Goal: Information Seeking & Learning: Learn about a topic

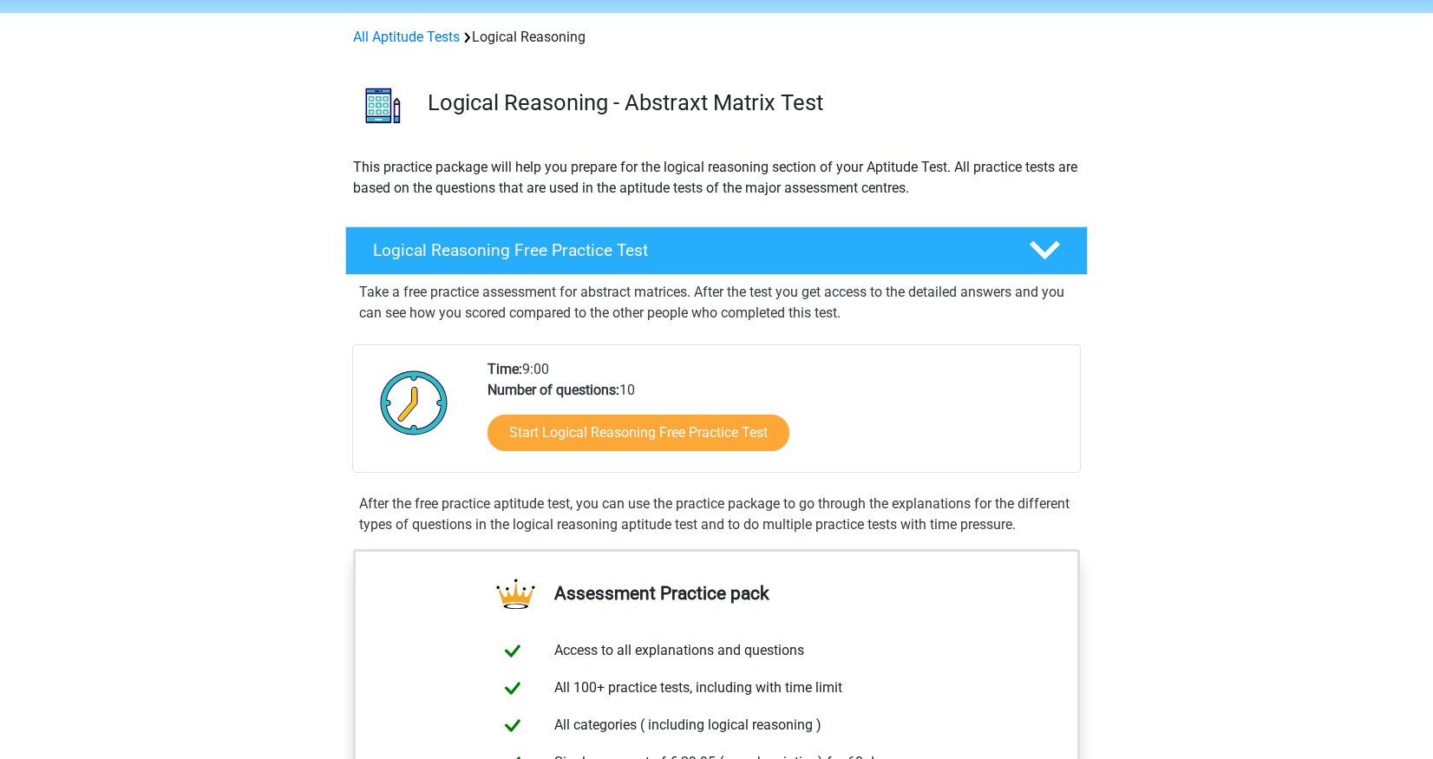
scroll to position [79, 0]
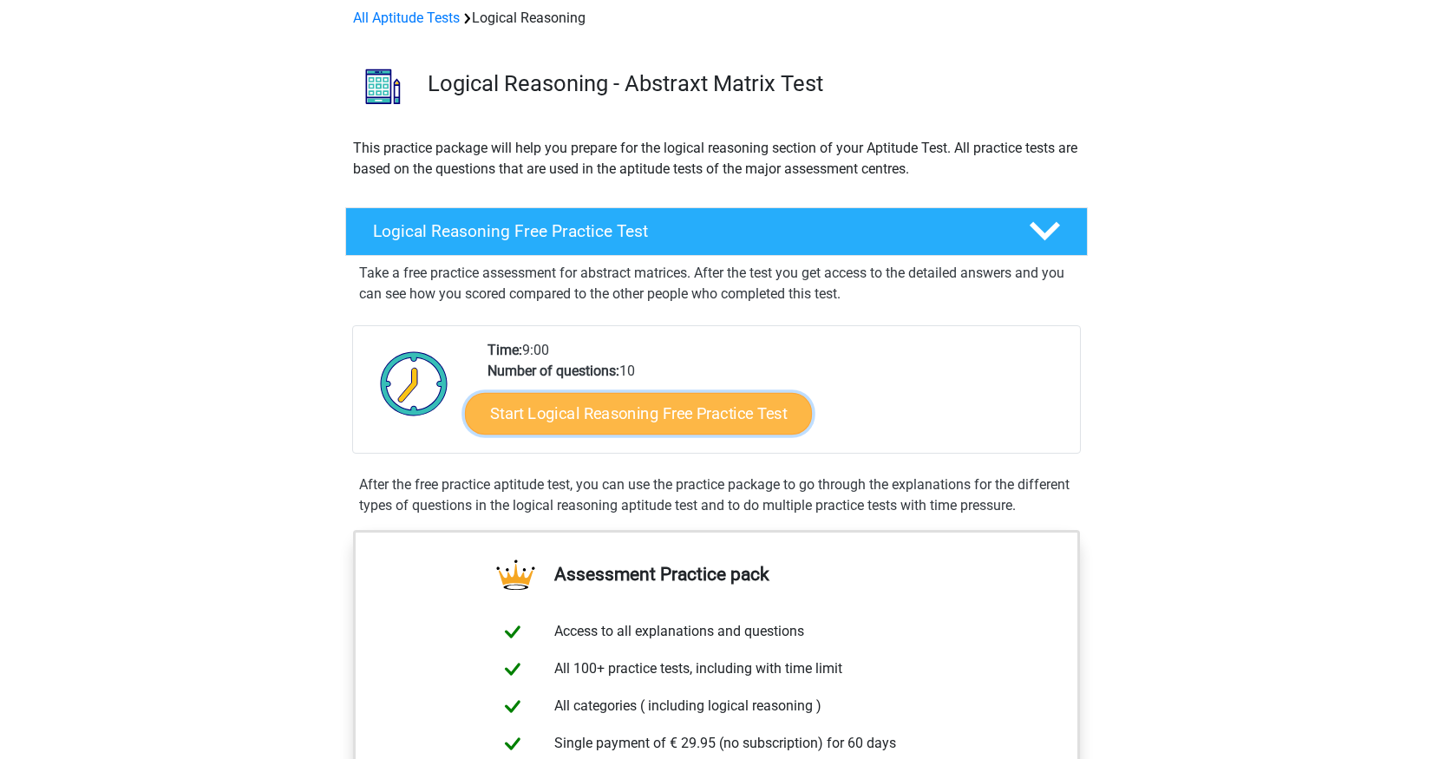
click at [553, 410] on link "Start Logical Reasoning Free Practice Test" at bounding box center [638, 413] width 347 height 42
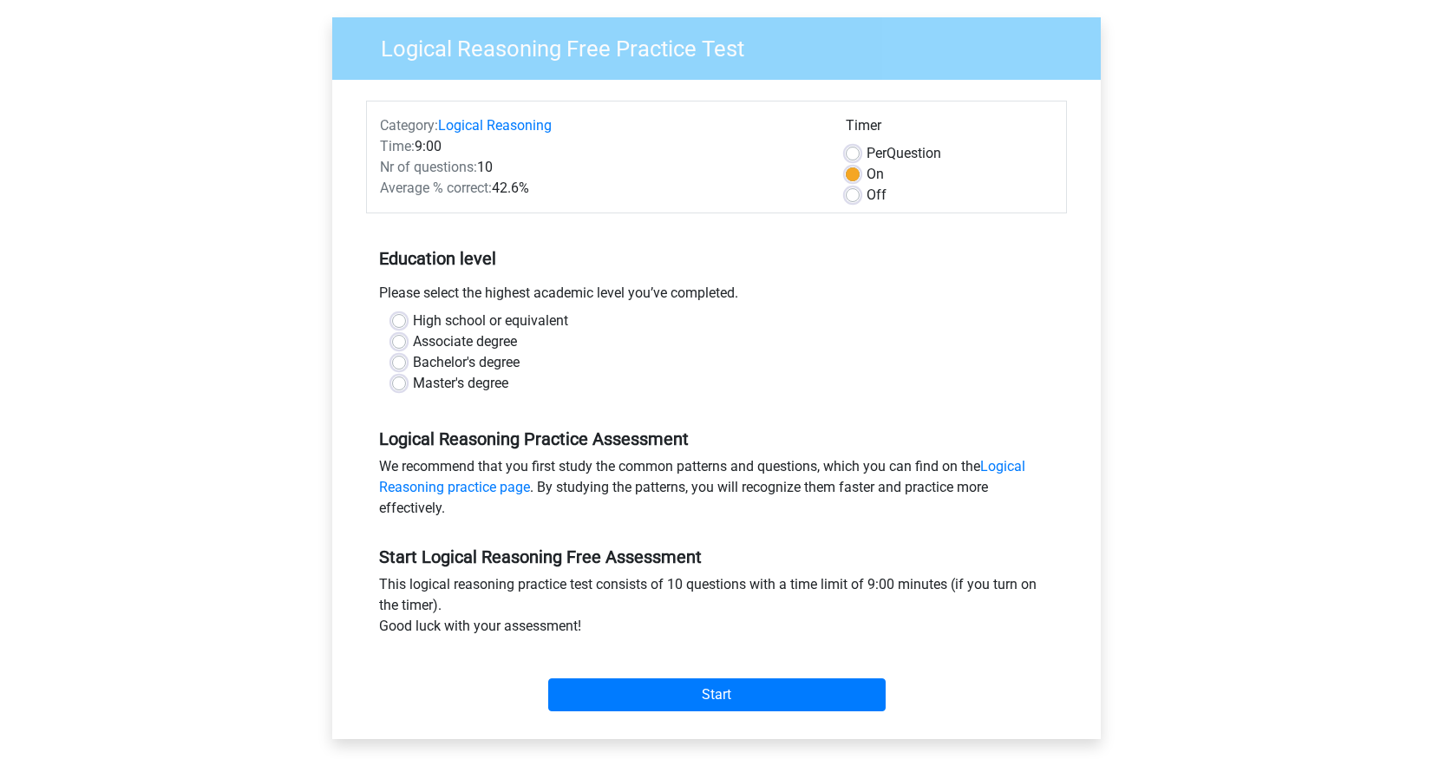
scroll to position [141, 0]
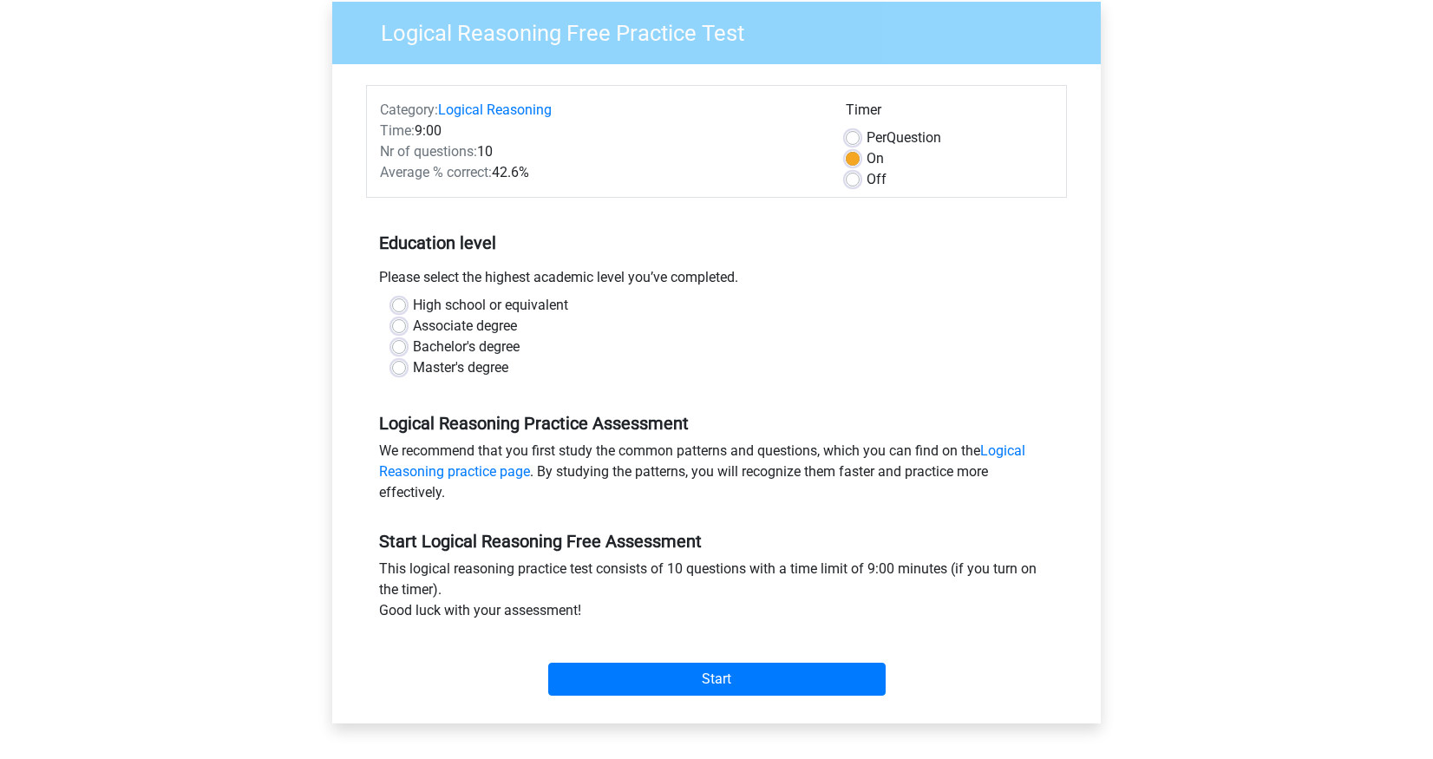
click at [413, 346] on label "Bachelor's degree" at bounding box center [466, 347] width 107 height 21
click at [396, 346] on input "Bachelor's degree" at bounding box center [399, 345] width 14 height 17
radio input "true"
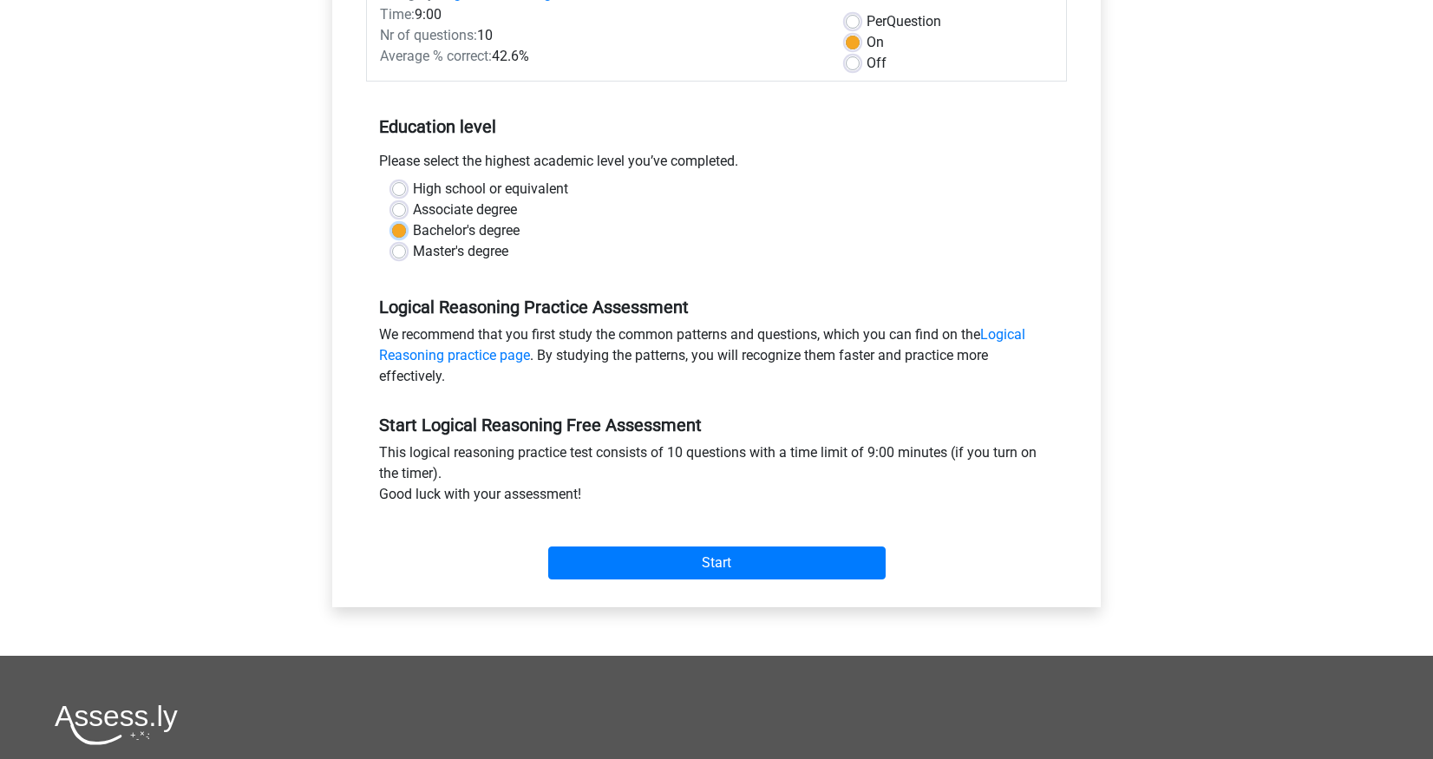
scroll to position [259, 0]
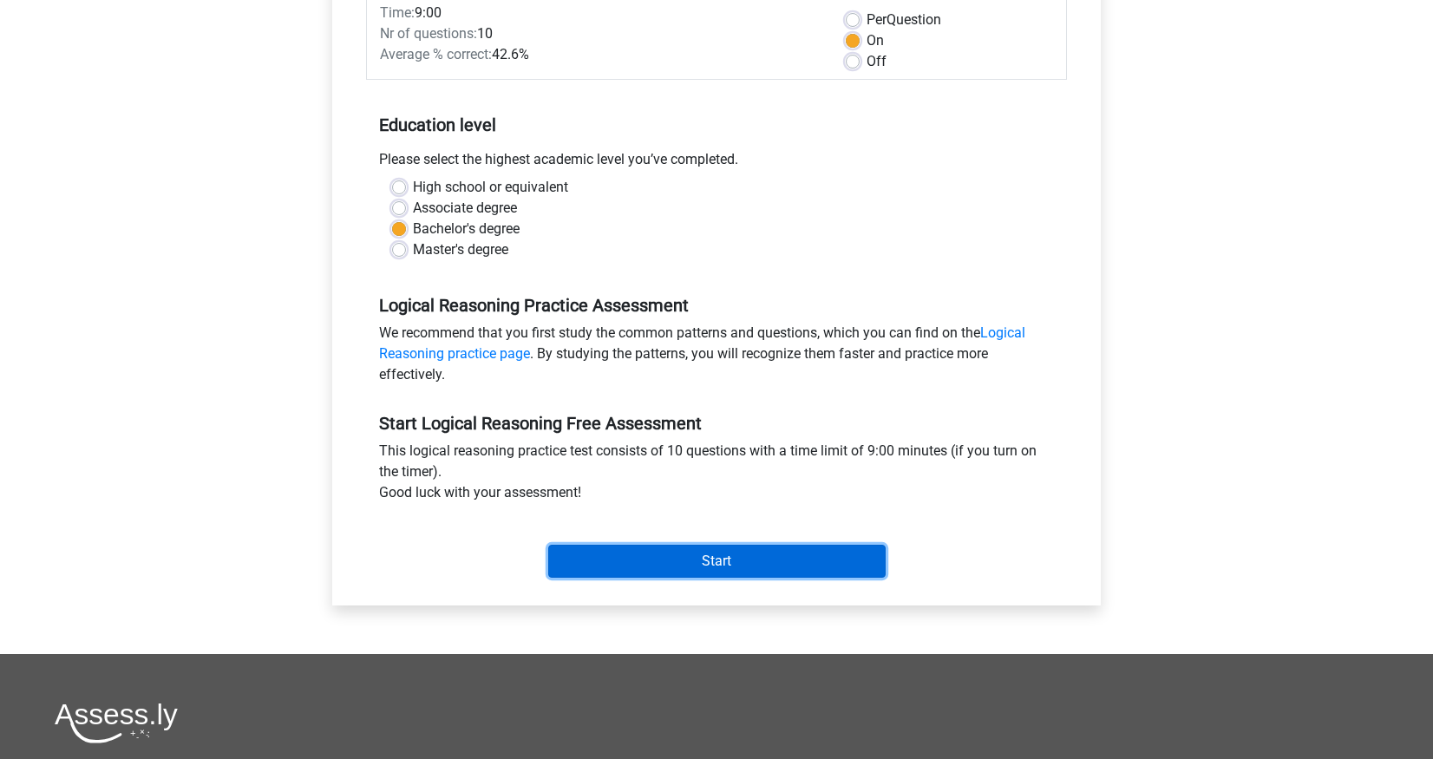
click at [658, 557] on input "Start" at bounding box center [716, 561] width 337 height 33
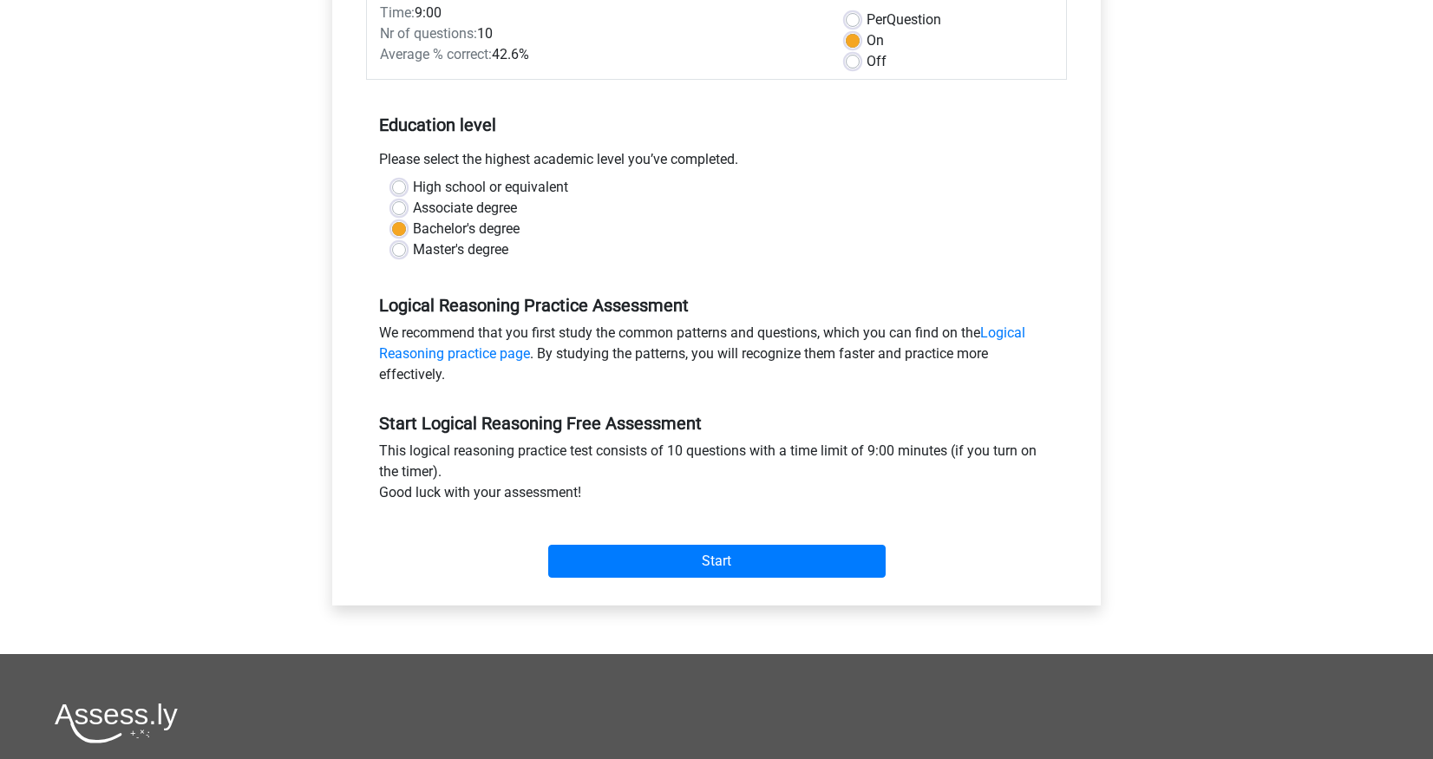
click at [867, 61] on label "Off" at bounding box center [877, 61] width 20 height 21
click at [848, 61] on input "Off" at bounding box center [853, 59] width 14 height 17
radio input "true"
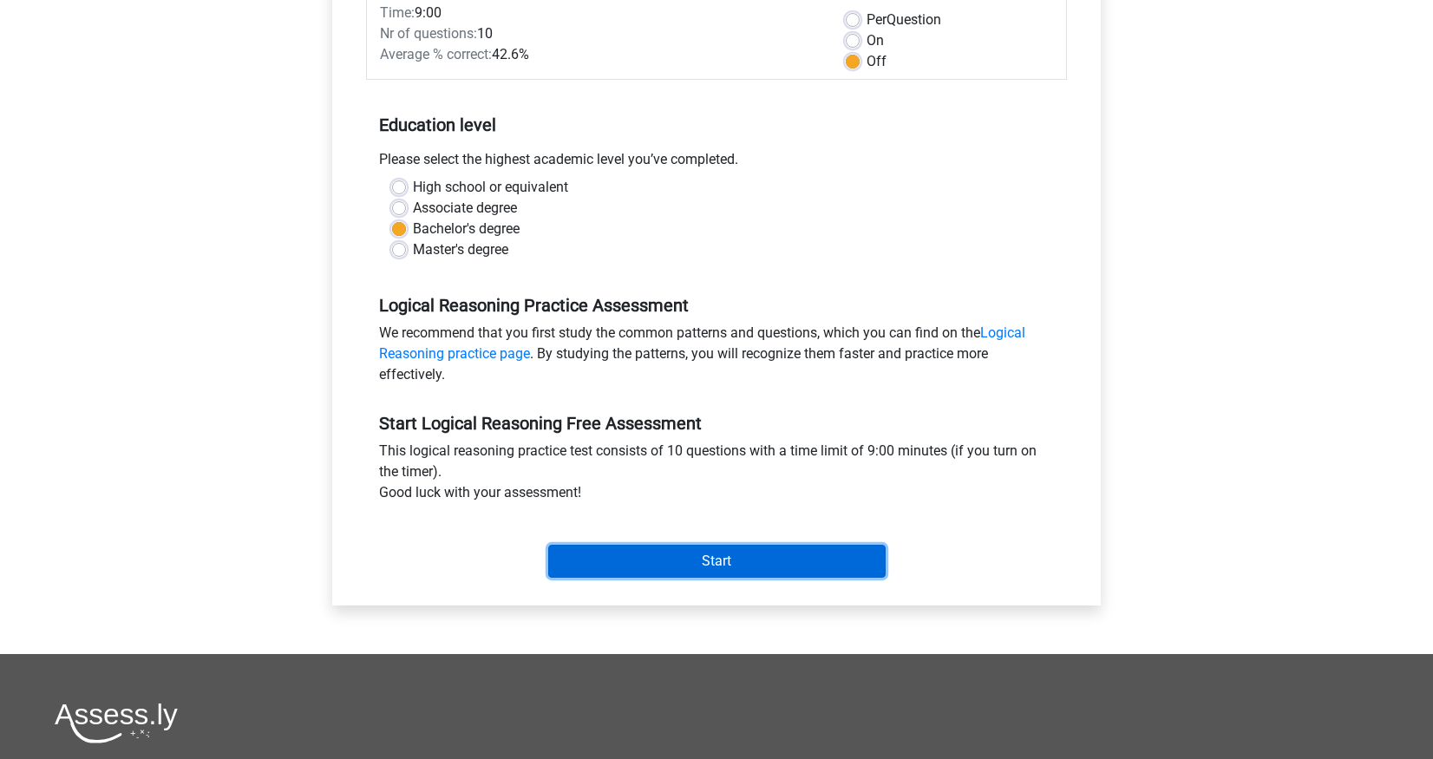
click at [739, 569] on input "Start" at bounding box center [716, 561] width 337 height 33
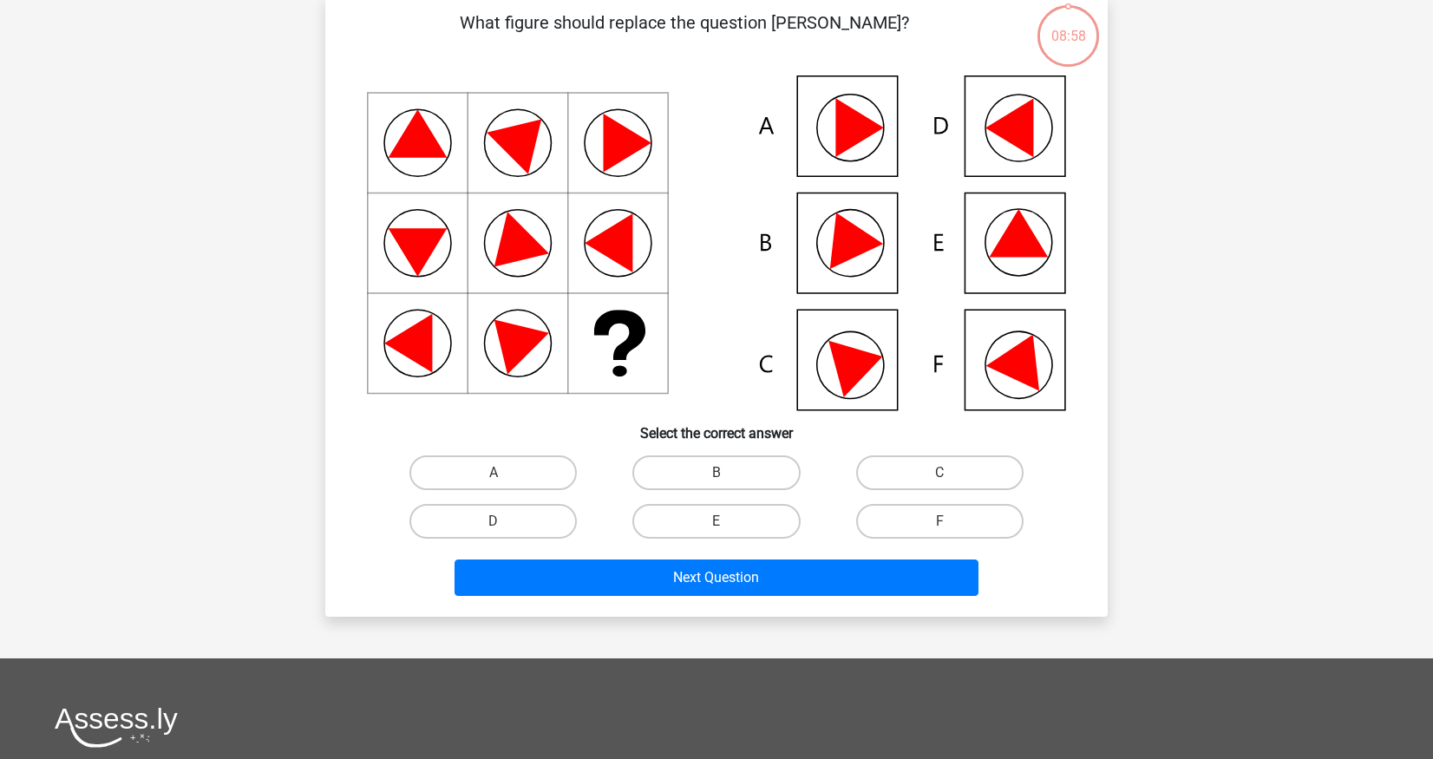
scroll to position [127, 0]
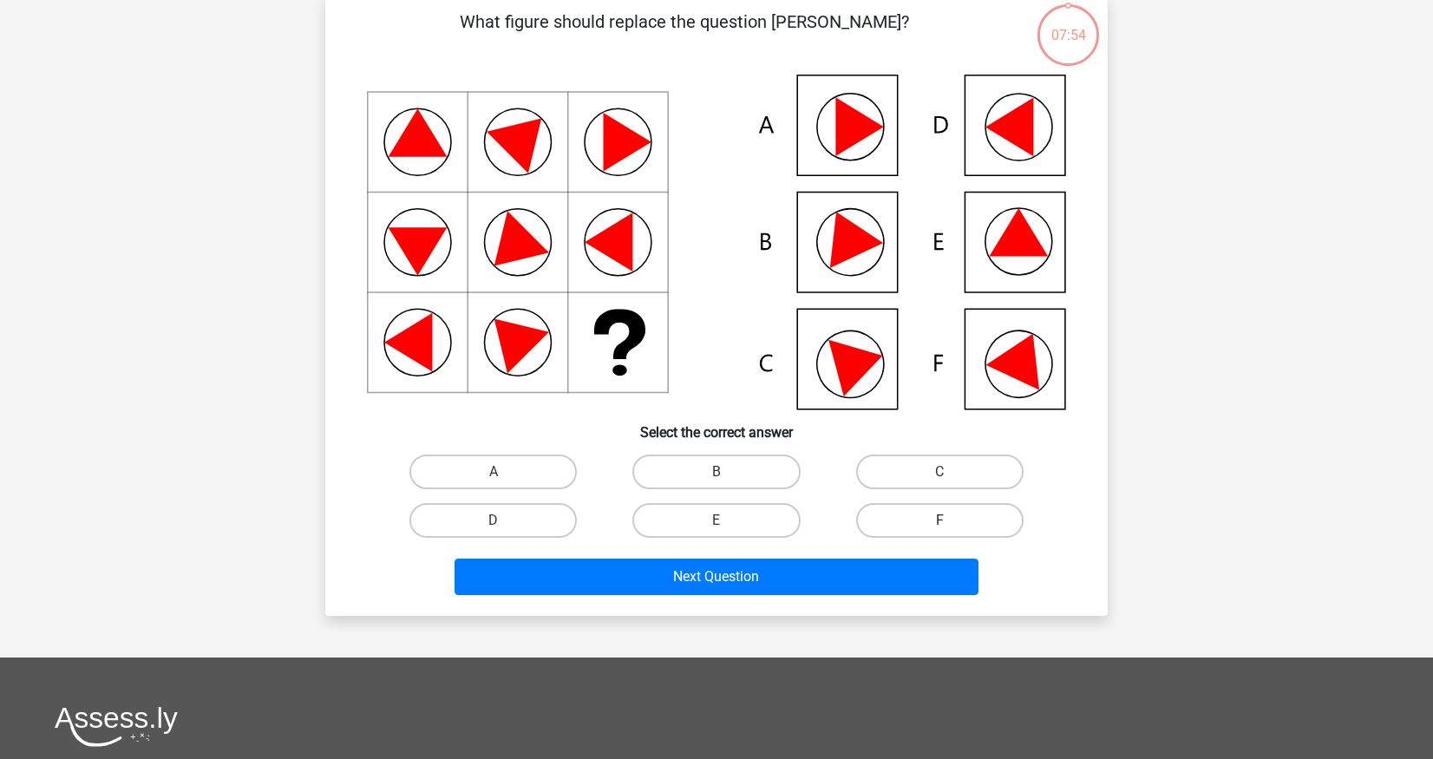
click at [954, 515] on label "F" at bounding box center [939, 520] width 167 height 35
click at [951, 520] on input "F" at bounding box center [944, 525] width 11 height 11
radio input "true"
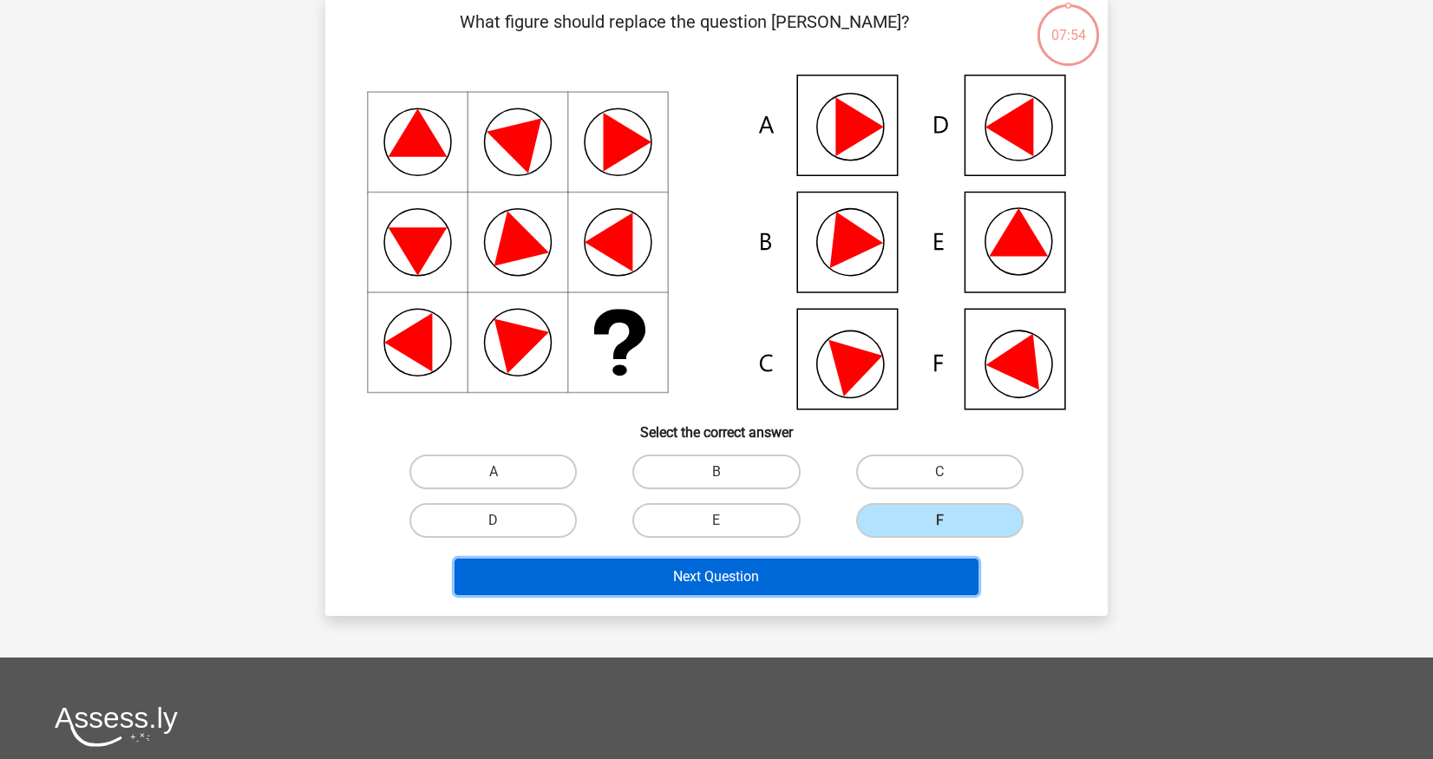
click at [789, 574] on button "Next Question" at bounding box center [717, 577] width 525 height 36
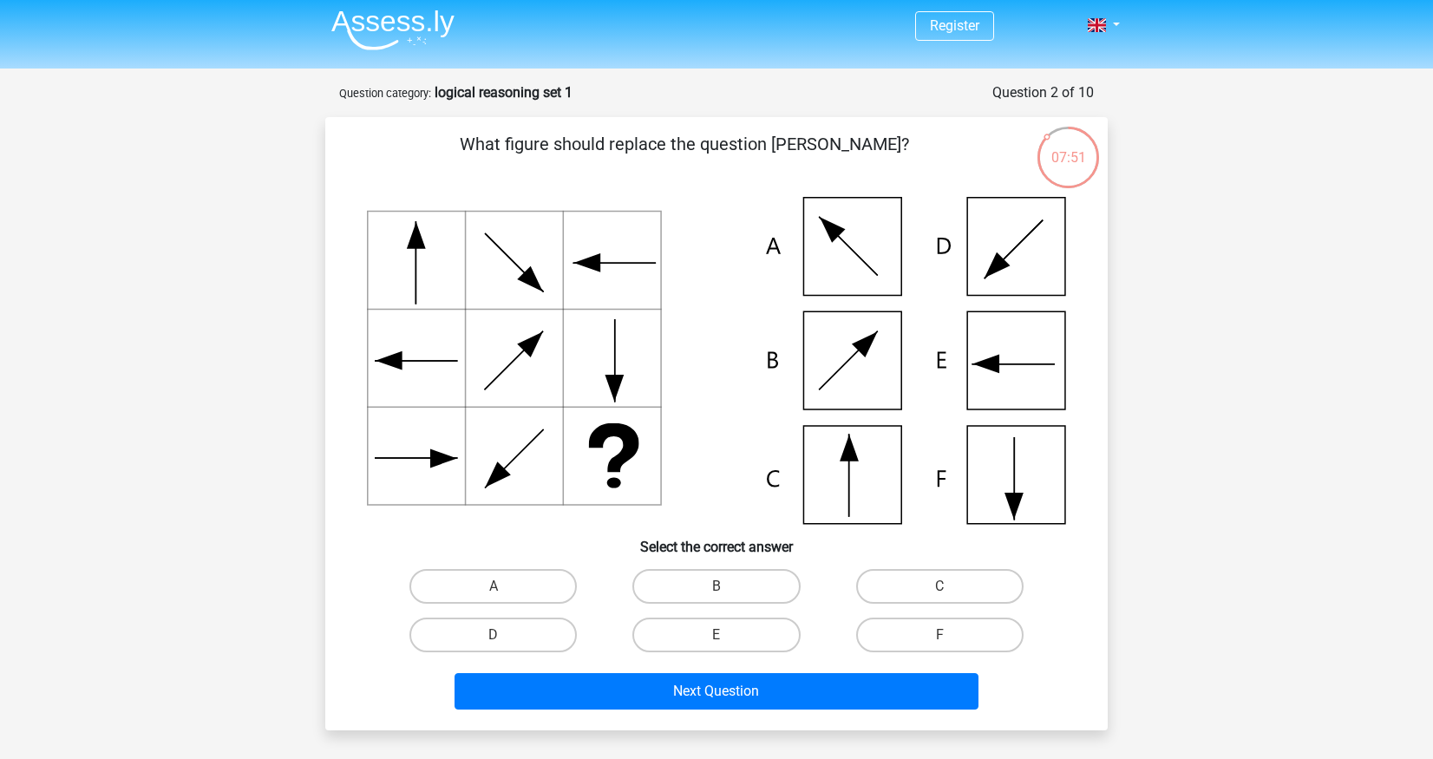
scroll to position [0, 0]
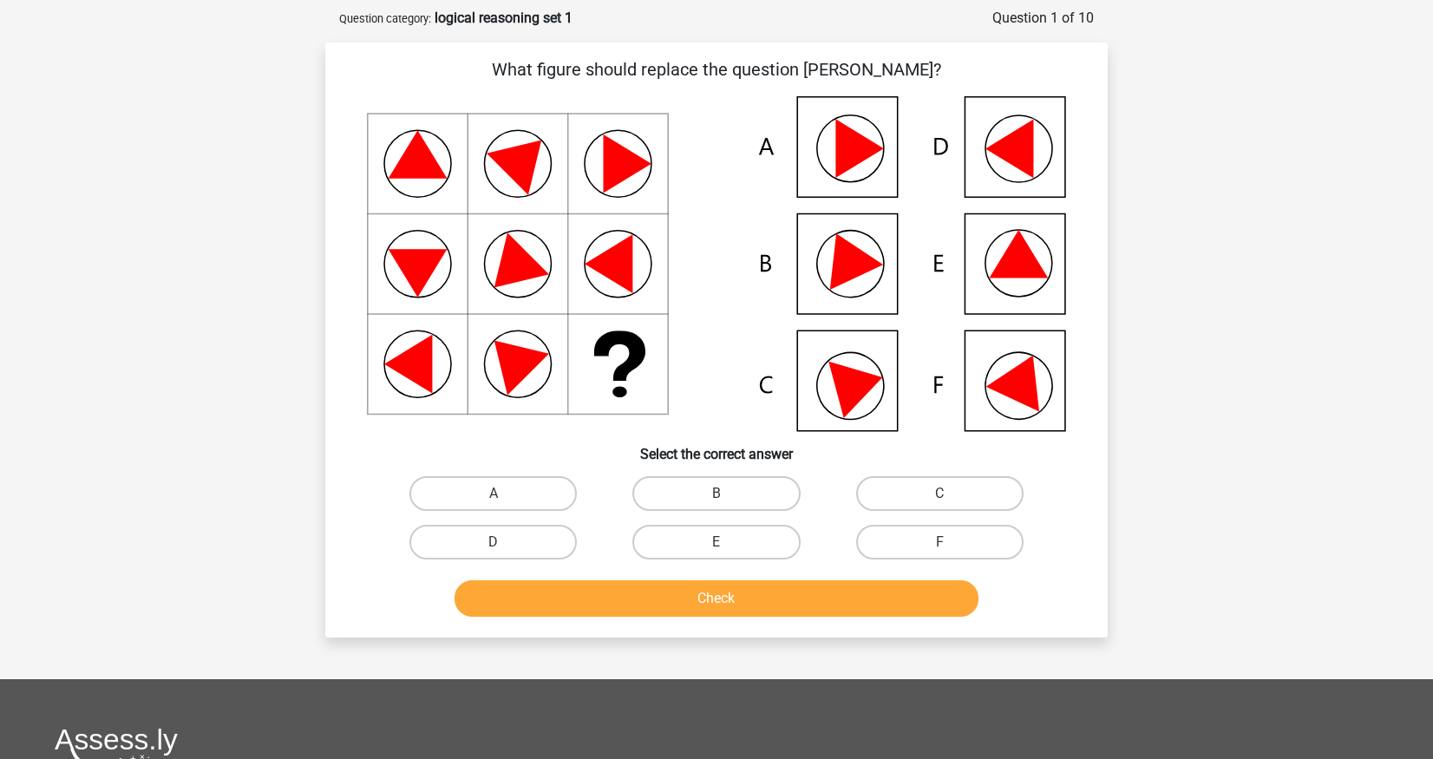
scroll to position [81, 0]
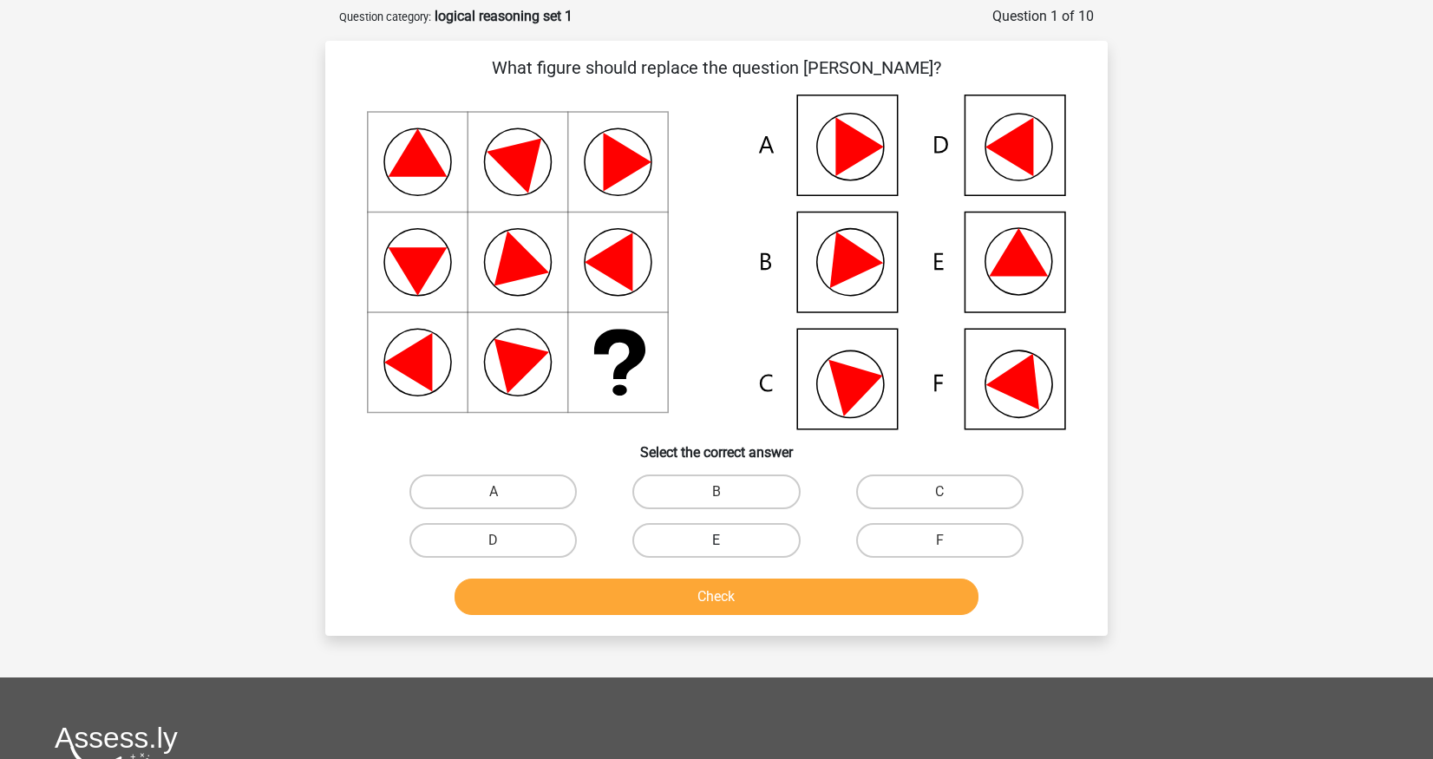
click at [736, 529] on label "E" at bounding box center [715, 540] width 167 height 35
click at [728, 540] on input "E" at bounding box center [722, 545] width 11 height 11
radio input "true"
click at [723, 601] on button "Check" at bounding box center [717, 597] width 525 height 36
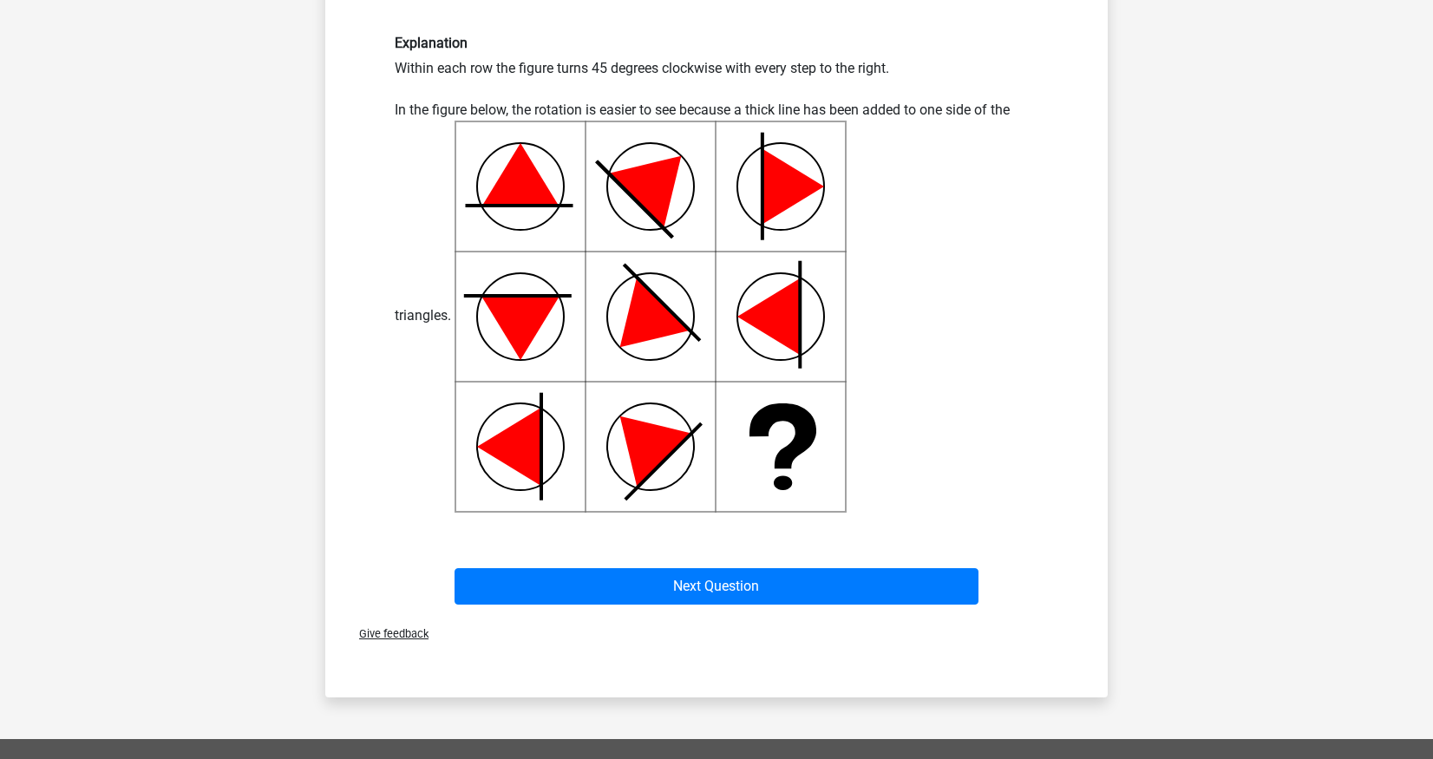
scroll to position [680, 0]
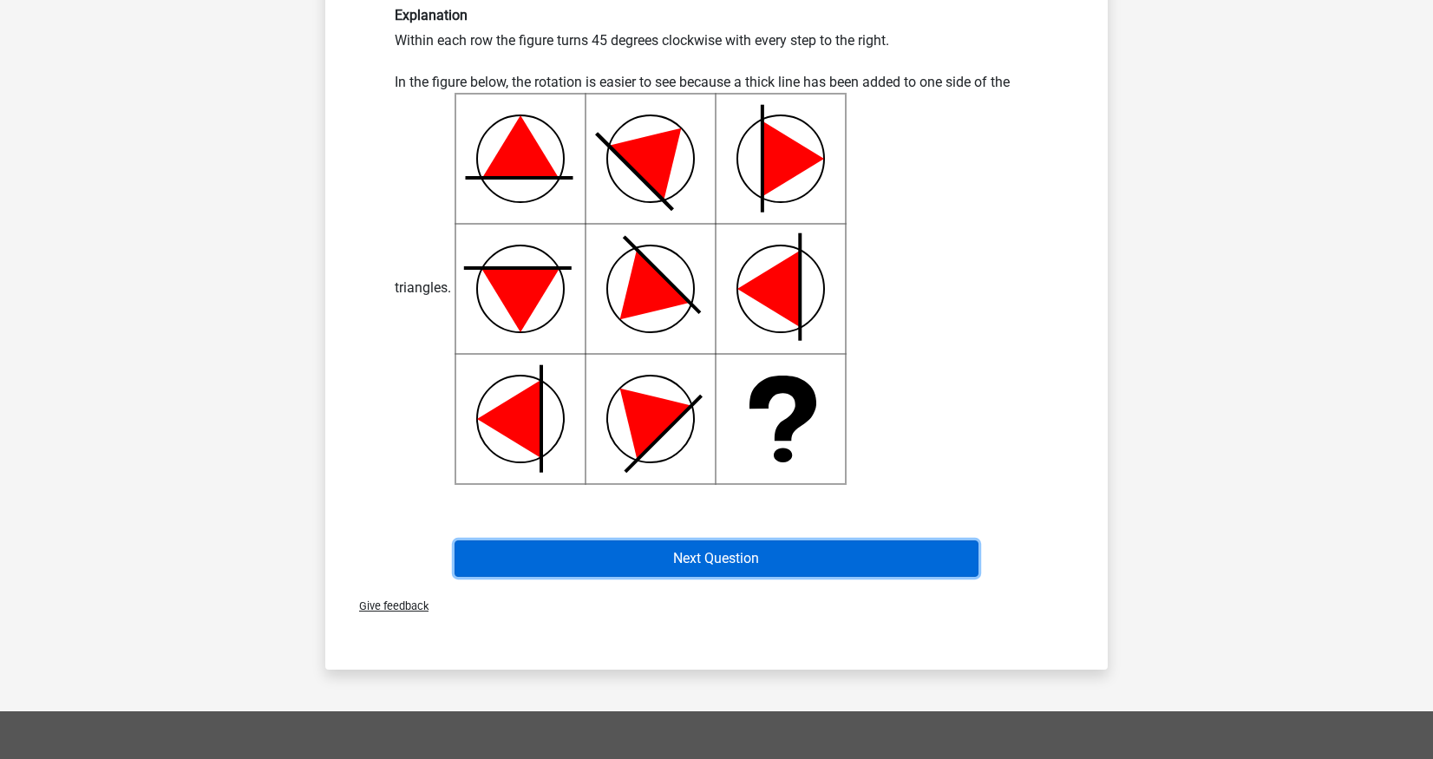
click at [738, 562] on button "Next Question" at bounding box center [717, 558] width 525 height 36
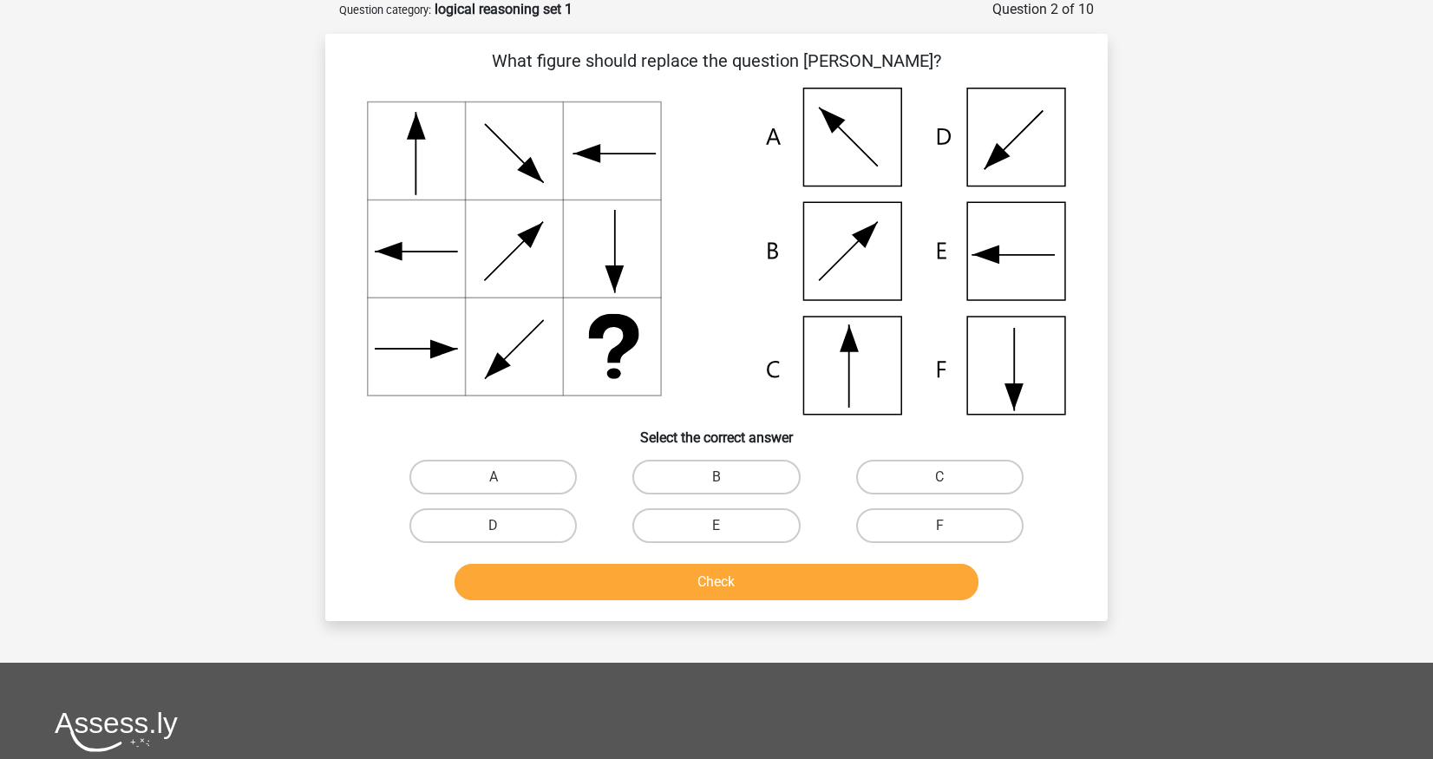
scroll to position [87, 0]
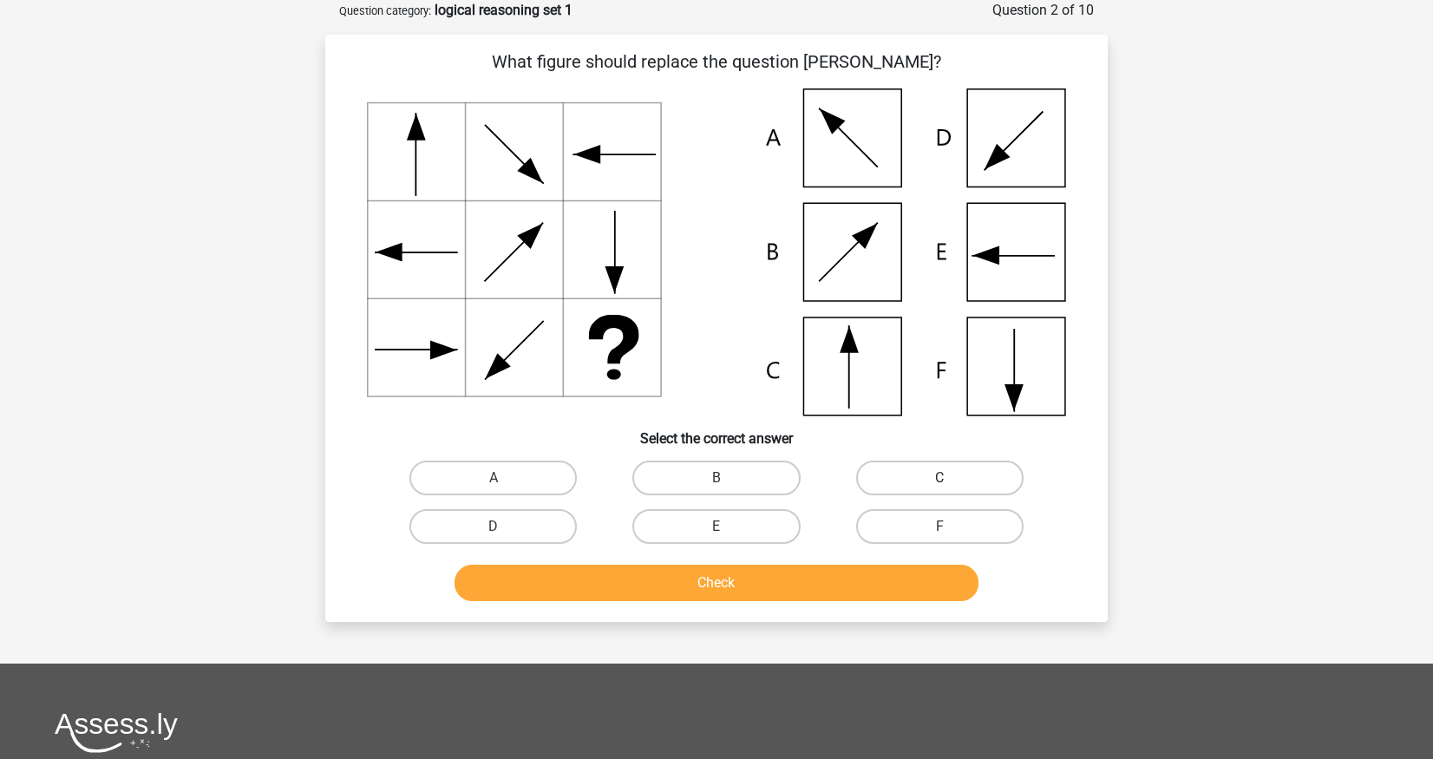
click at [900, 479] on label "C" at bounding box center [939, 478] width 167 height 35
click at [939, 479] on input "C" at bounding box center [944, 483] width 11 height 11
radio input "true"
click at [713, 579] on button "Check" at bounding box center [717, 583] width 525 height 36
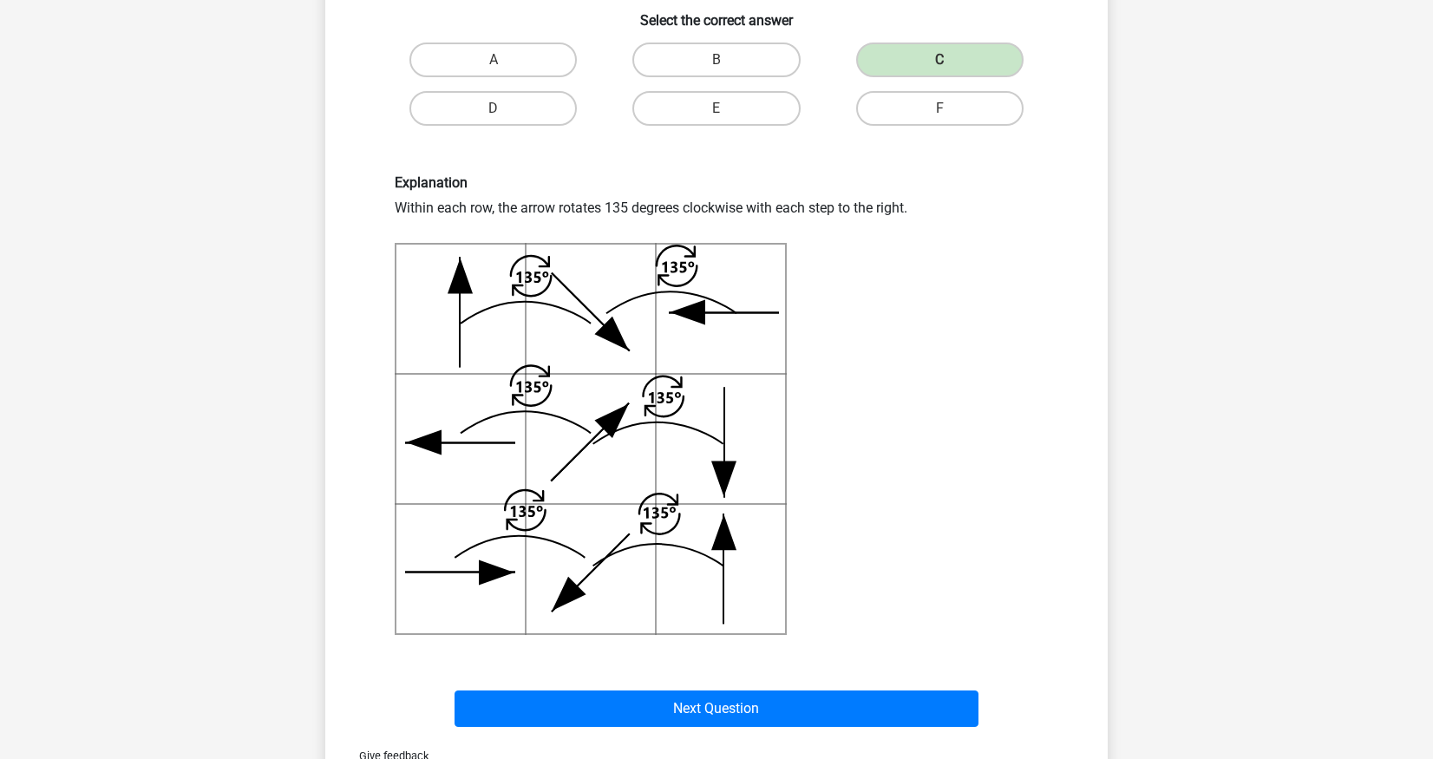
scroll to position [523, 0]
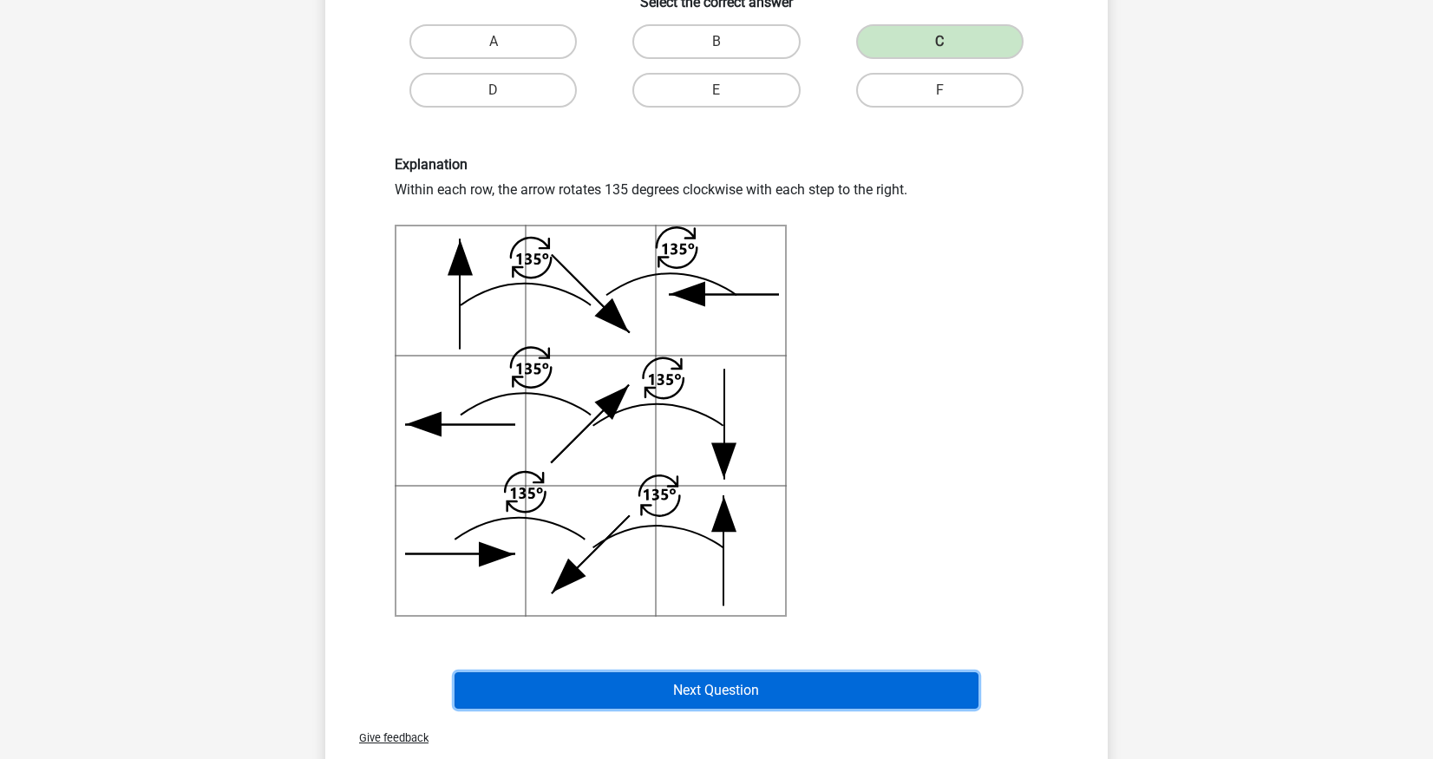
click at [733, 686] on button "Next Question" at bounding box center [717, 690] width 525 height 36
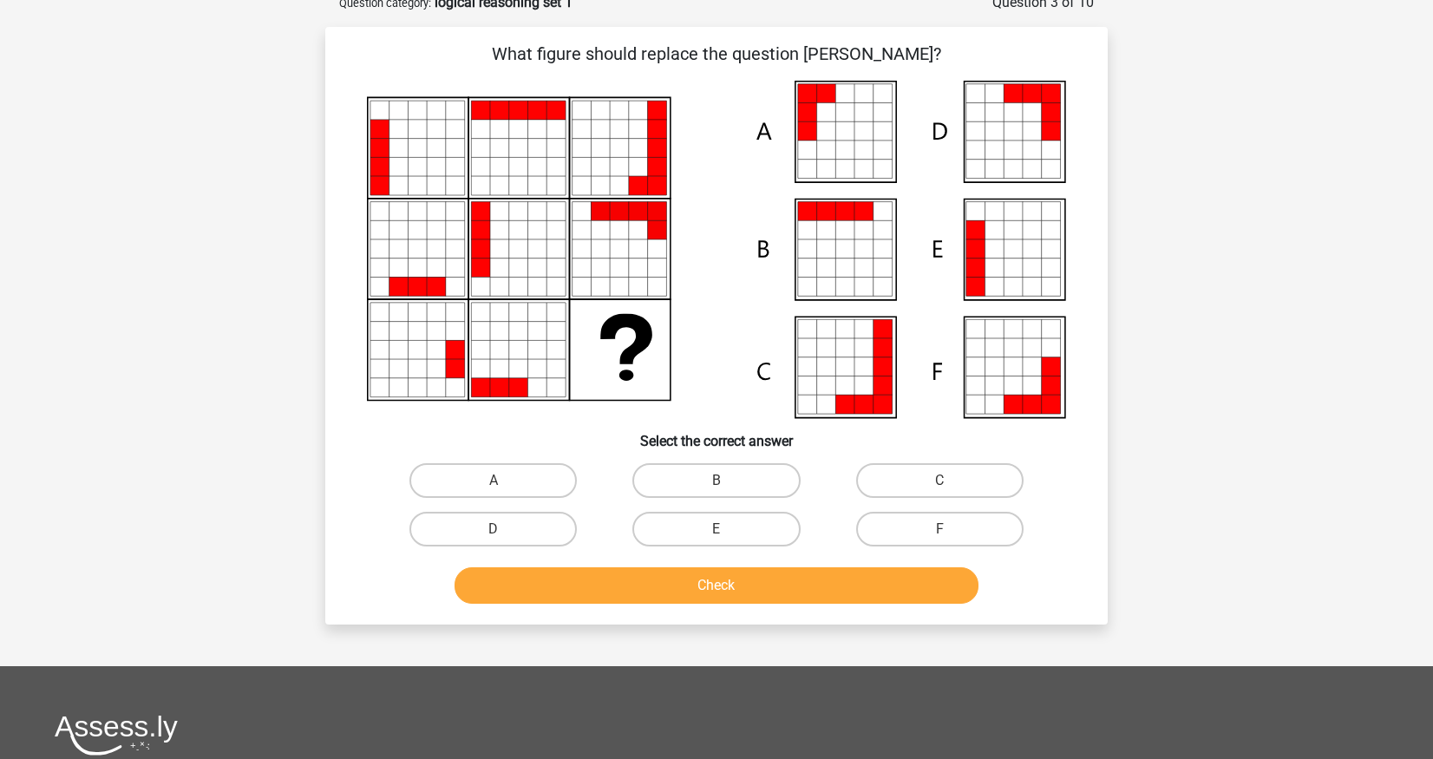
scroll to position [87, 0]
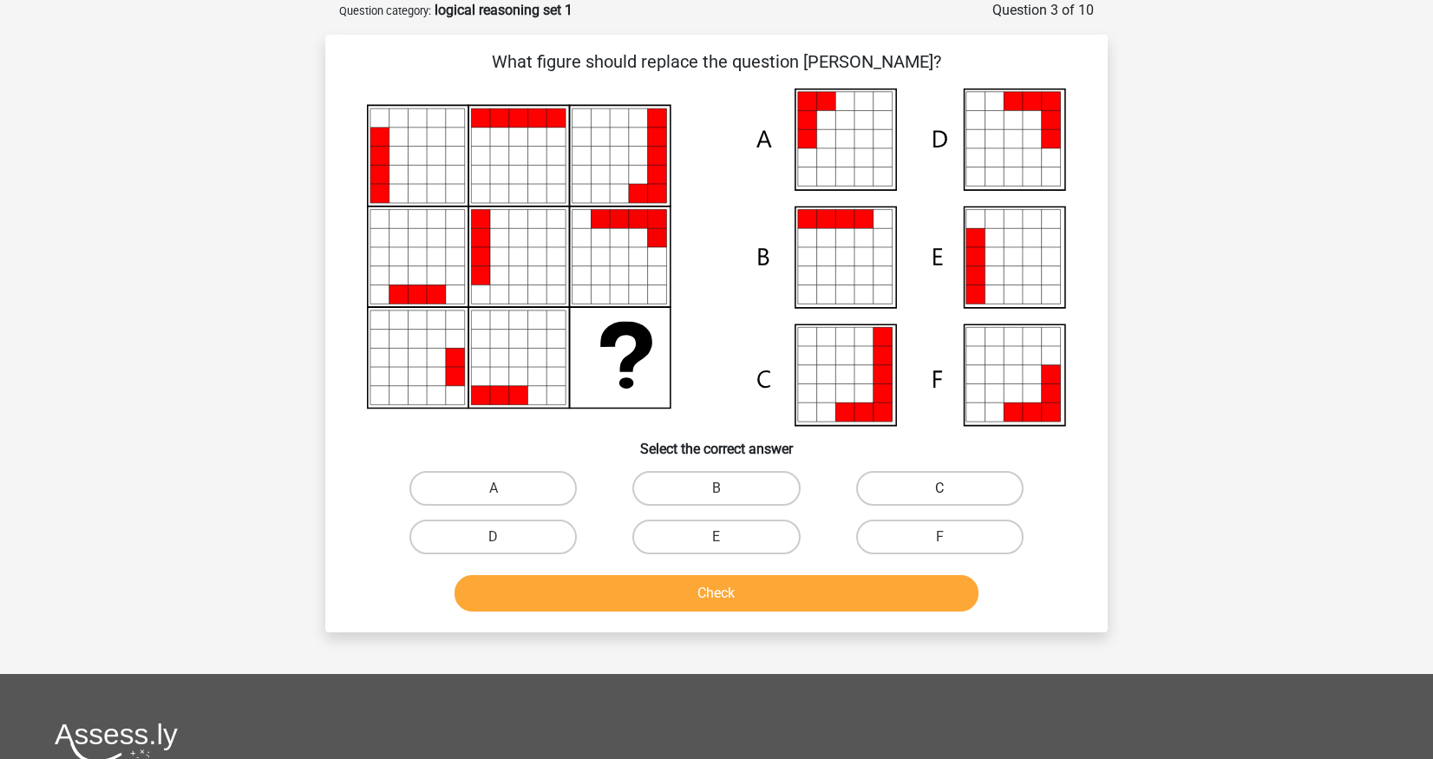
click at [892, 488] on label "C" at bounding box center [939, 488] width 167 height 35
click at [939, 488] on input "C" at bounding box center [944, 493] width 11 height 11
radio input "true"
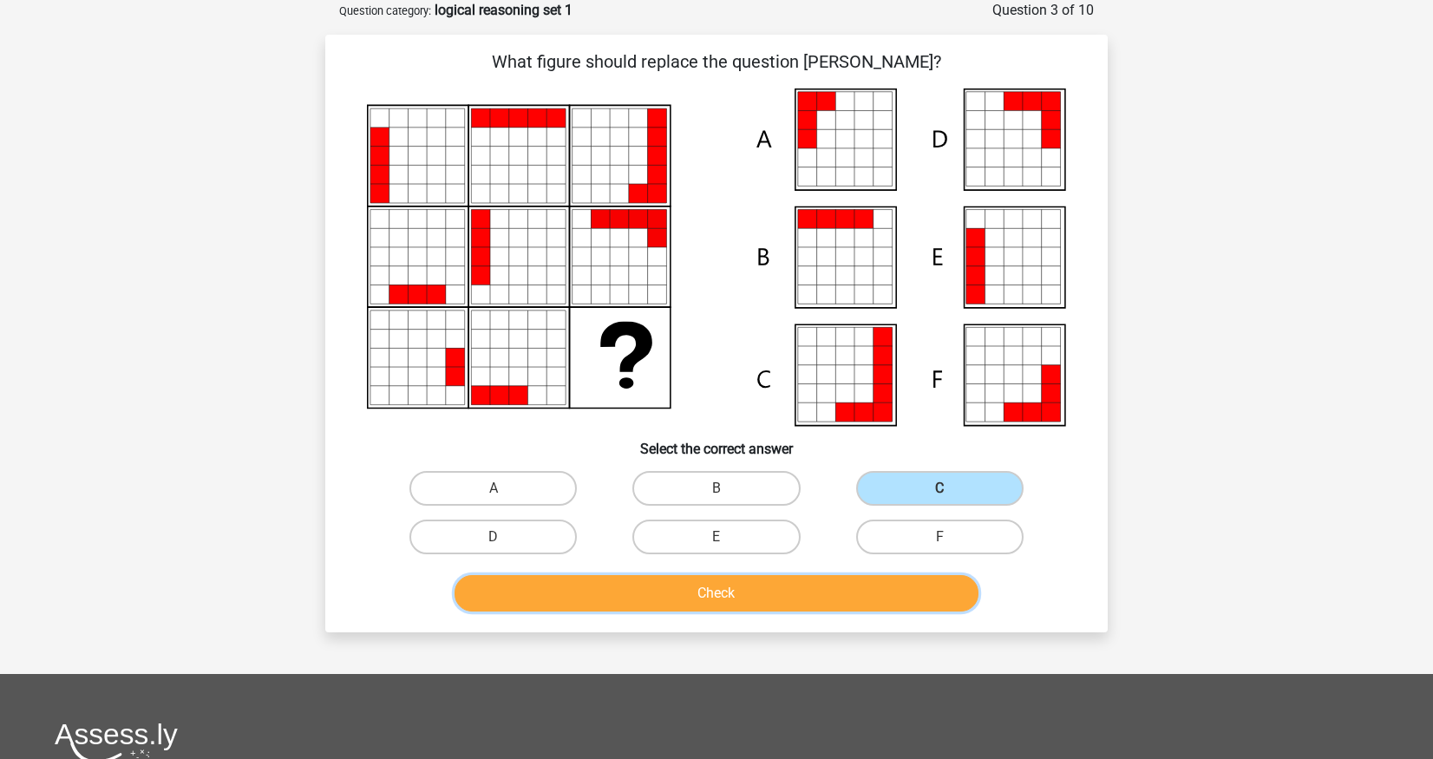
click at [752, 587] on button "Check" at bounding box center [717, 593] width 525 height 36
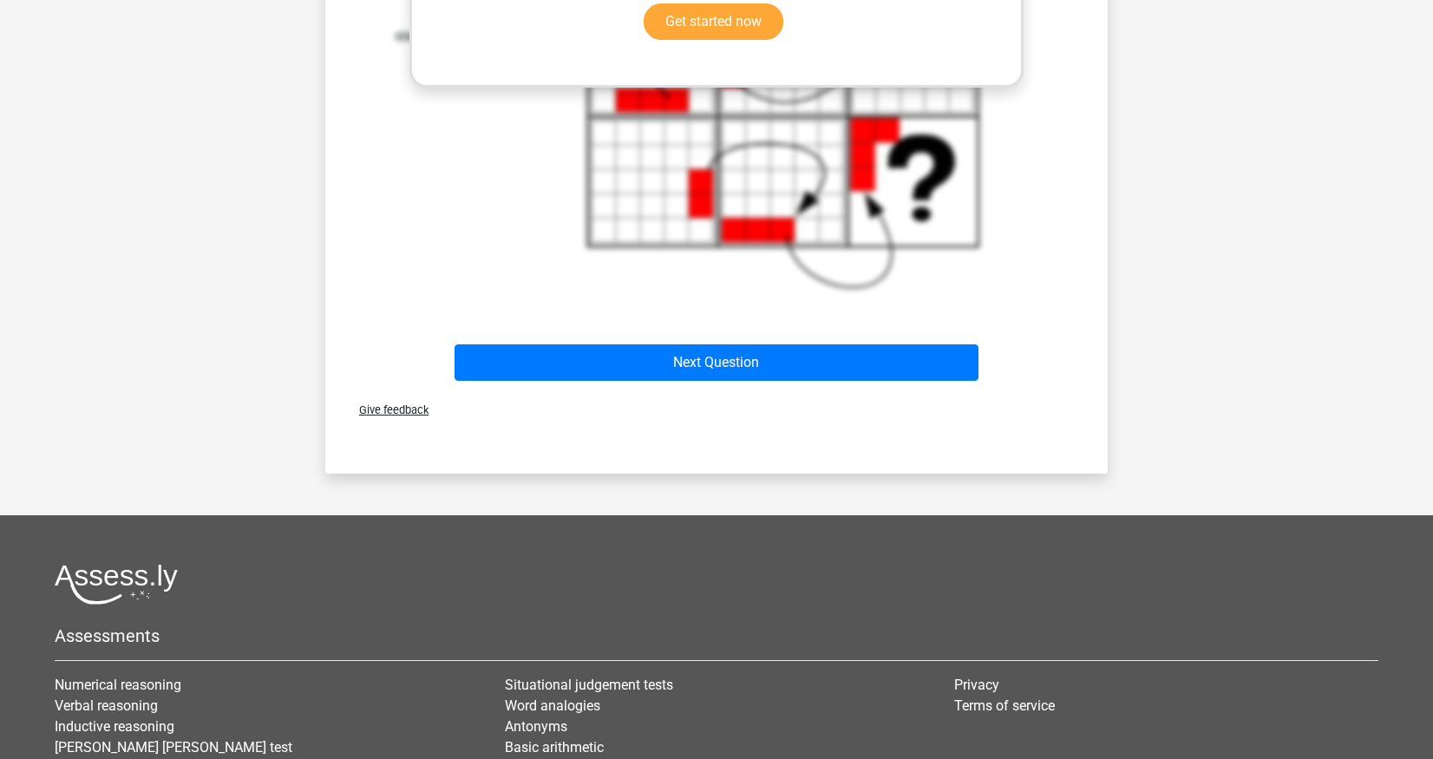
scroll to position [985, 0]
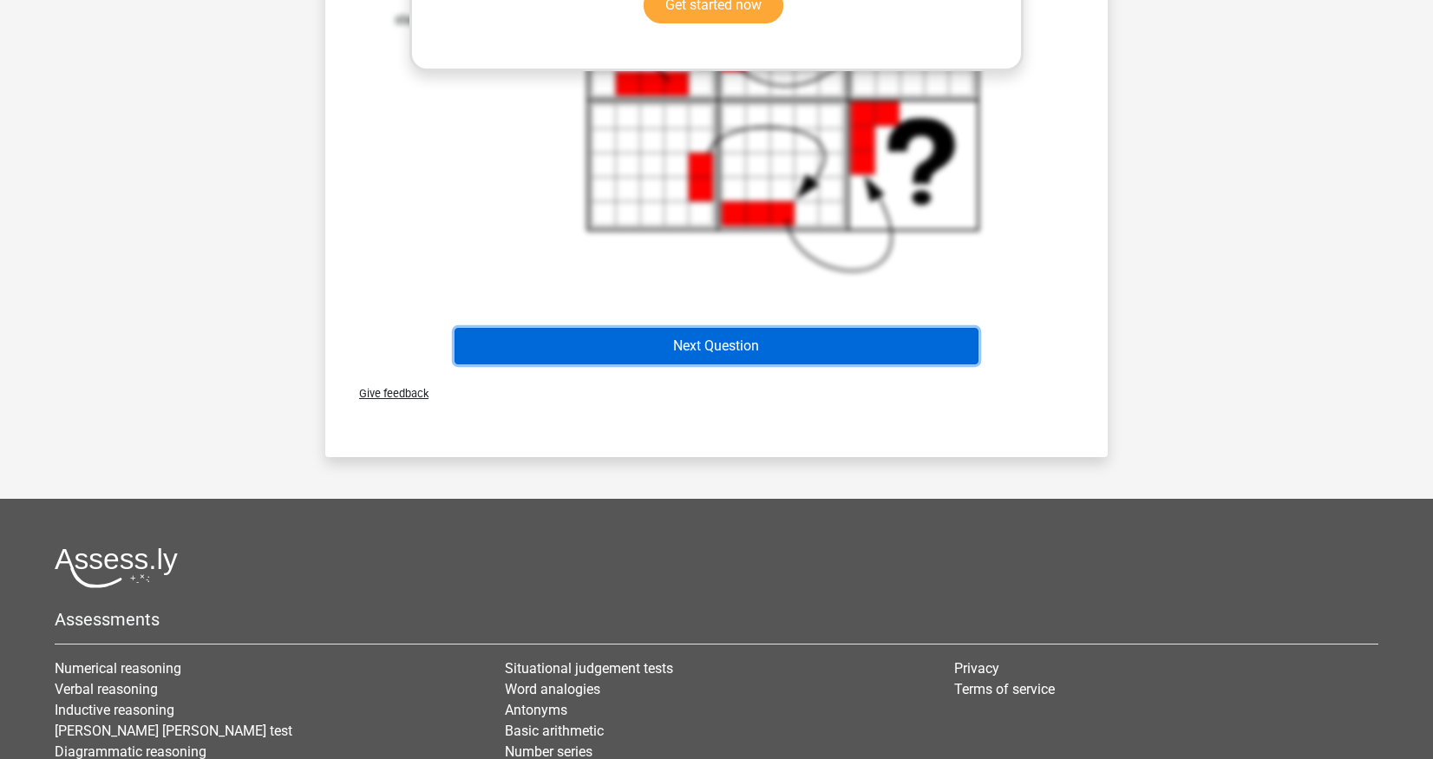
click at [712, 344] on button "Next Question" at bounding box center [717, 346] width 525 height 36
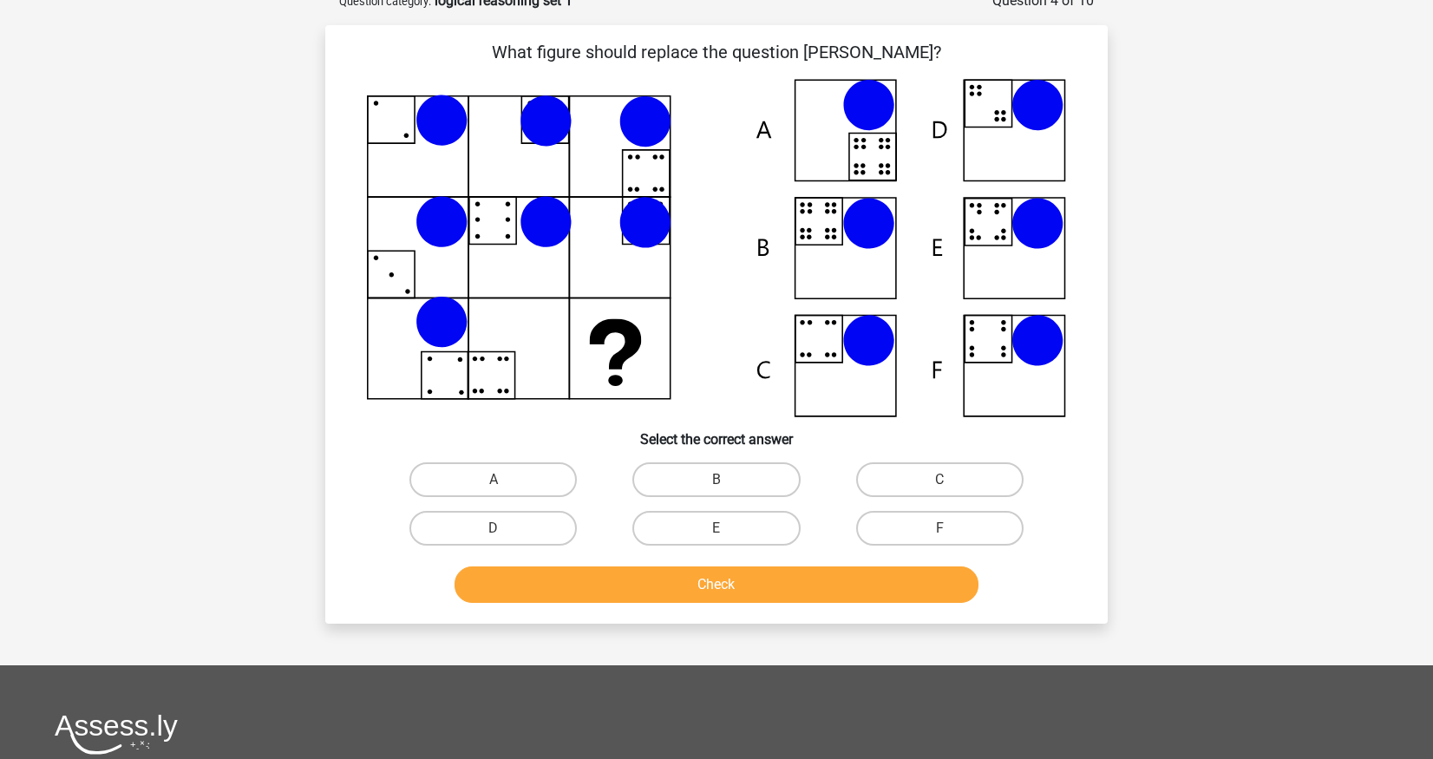
scroll to position [87, 0]
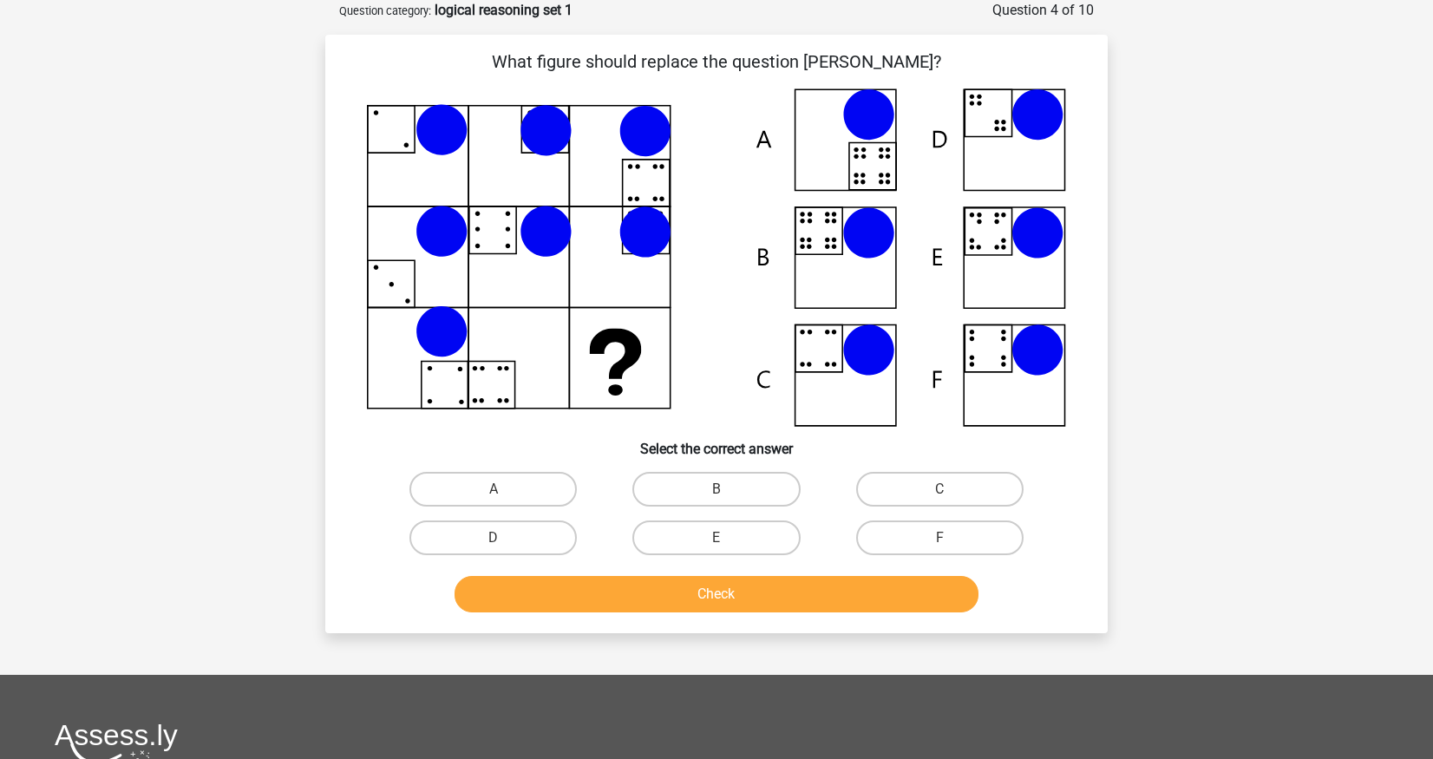
click at [742, 468] on div "B" at bounding box center [716, 489] width 223 height 49
click at [740, 486] on label "B" at bounding box center [715, 489] width 167 height 35
click at [728, 489] on input "B" at bounding box center [722, 494] width 11 height 11
radio input "true"
click at [910, 485] on label "C" at bounding box center [939, 489] width 167 height 35
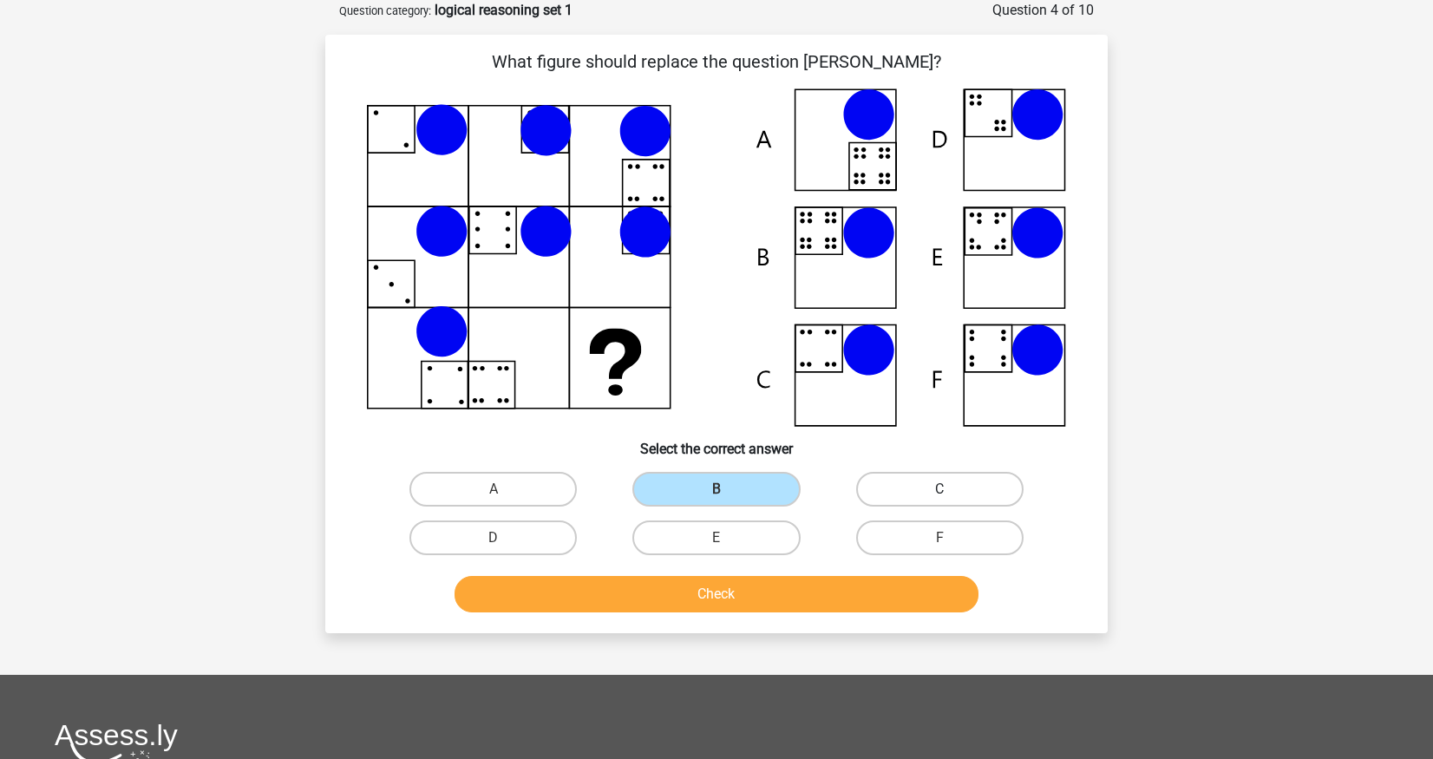
click at [939, 489] on input "C" at bounding box center [944, 494] width 11 height 11
radio input "true"
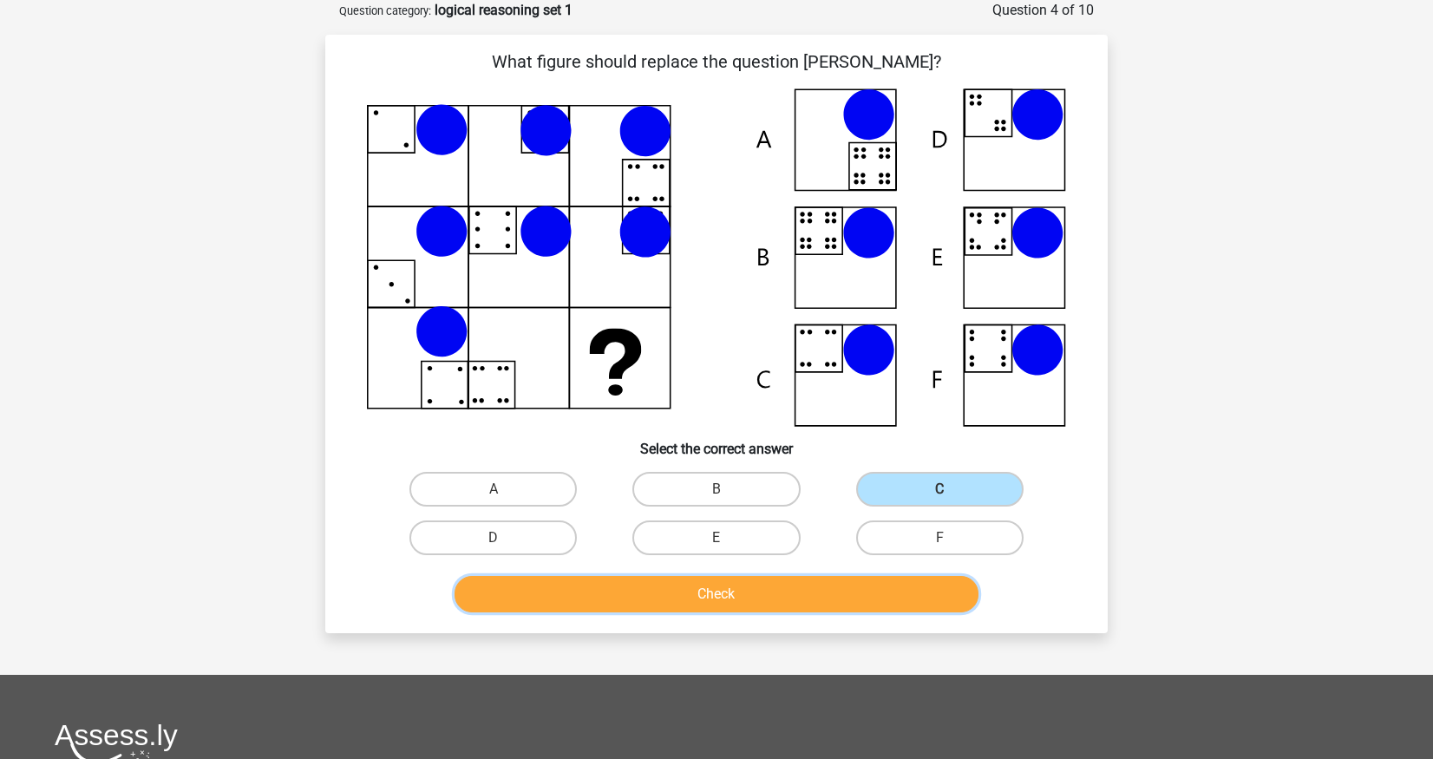
click at [695, 603] on button "Check" at bounding box center [717, 594] width 525 height 36
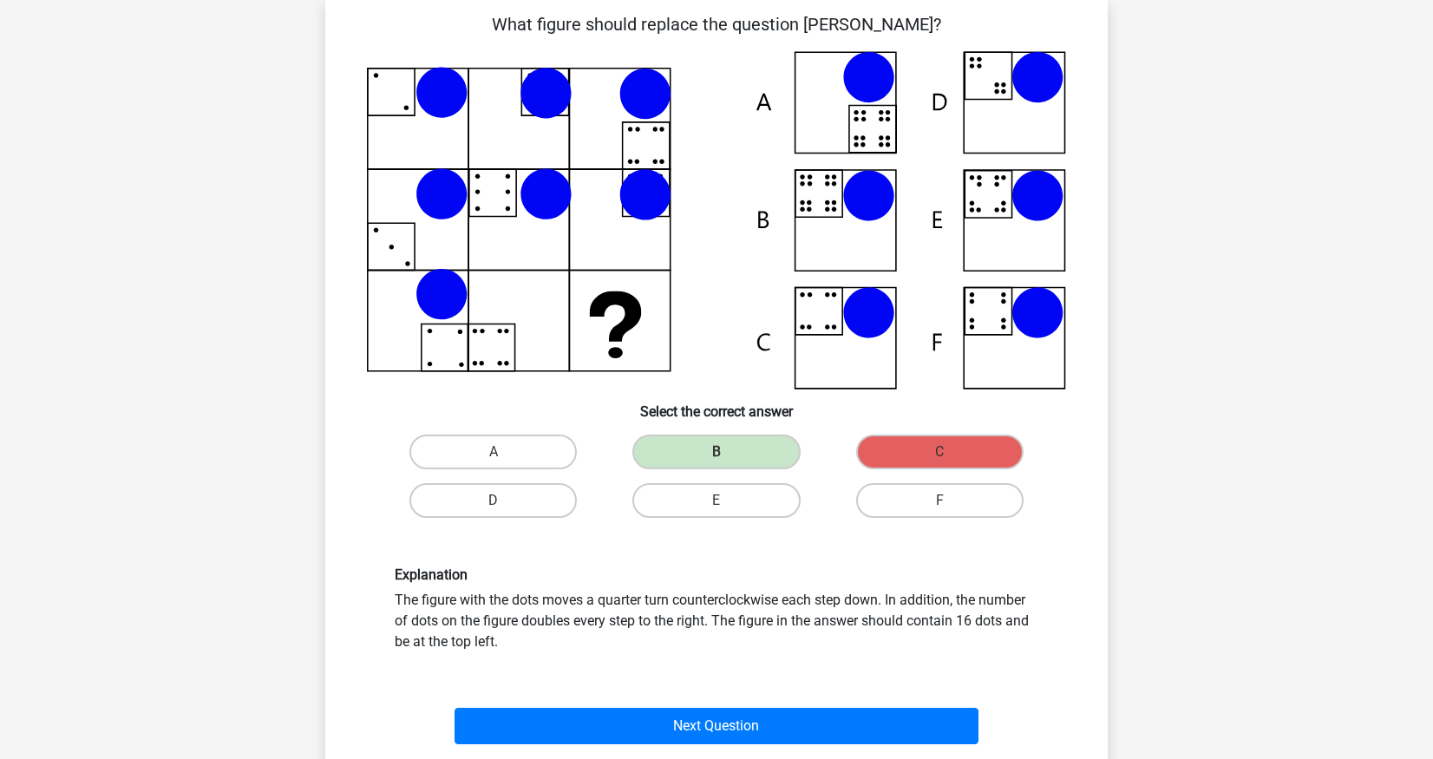
scroll to position [122, 0]
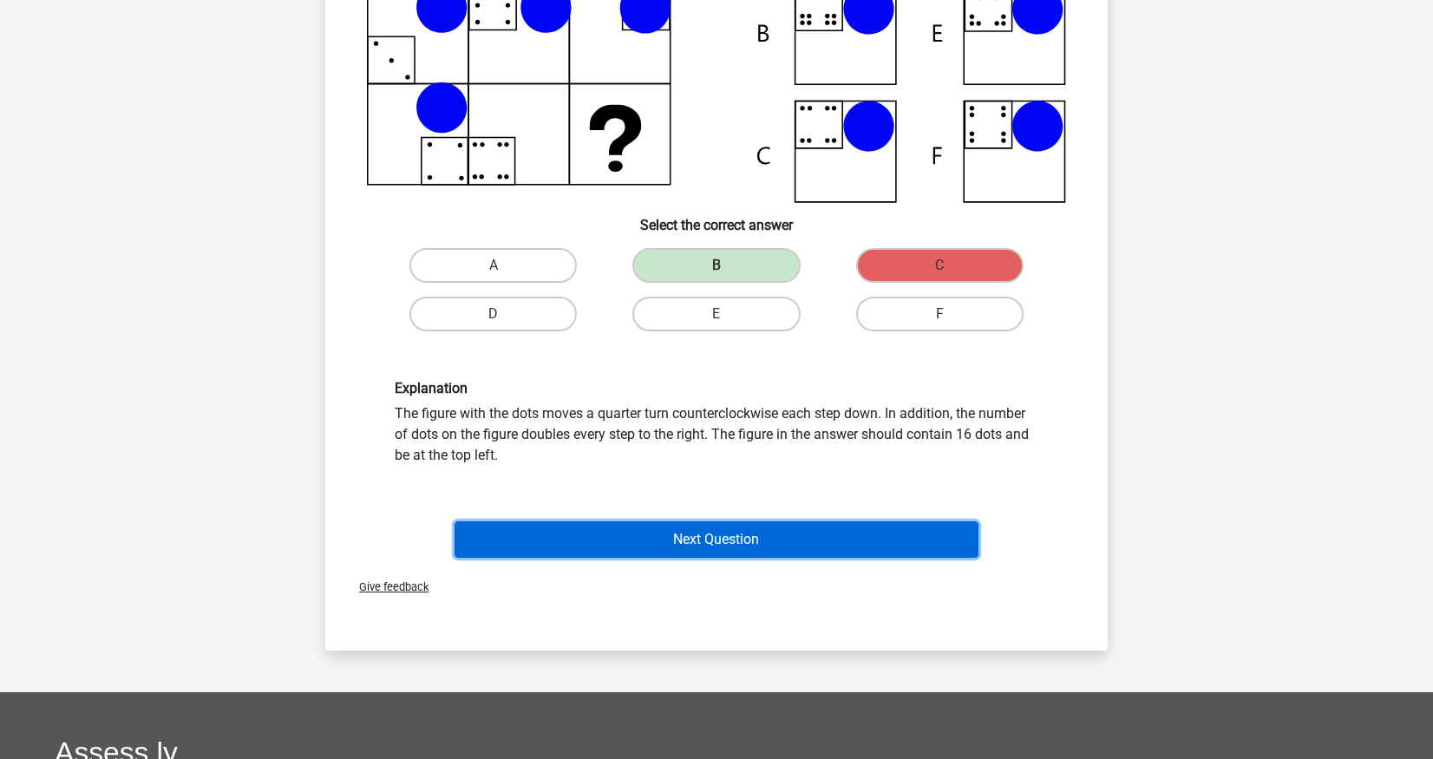
click at [553, 550] on button "Next Question" at bounding box center [717, 539] width 525 height 36
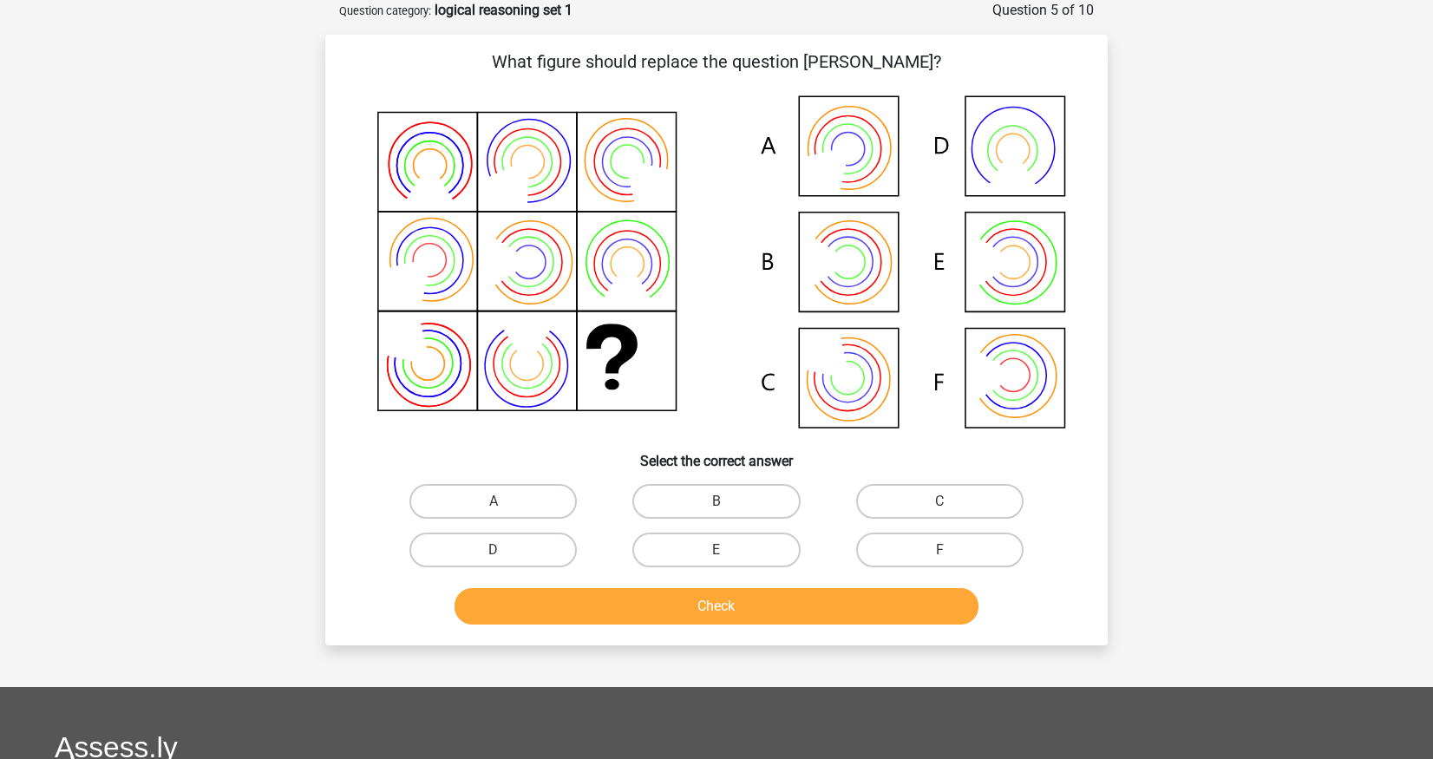
scroll to position [87, 0]
click at [553, 517] on label "A" at bounding box center [492, 501] width 167 height 35
click at [505, 513] on input "A" at bounding box center [499, 506] width 11 height 11
radio input "true"
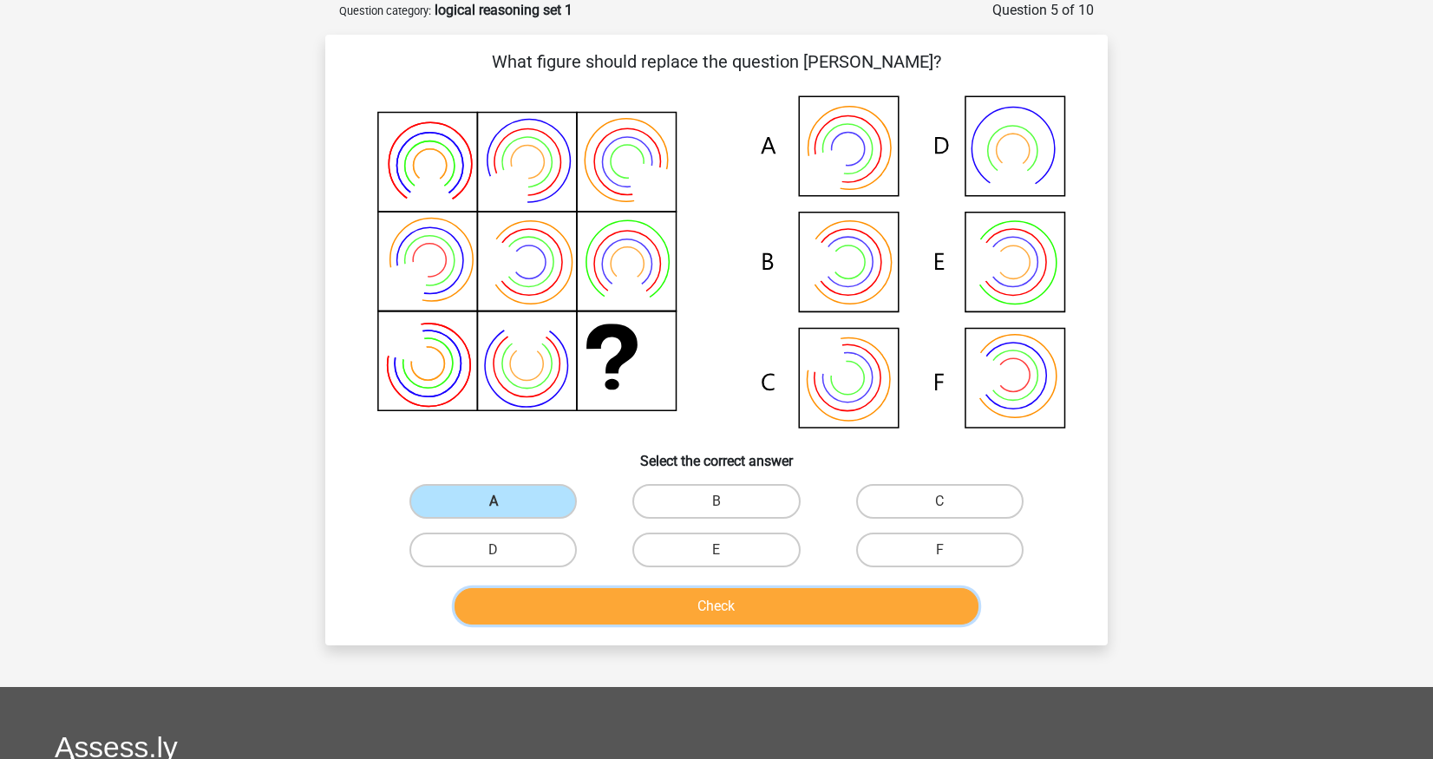
click at [705, 605] on button "Check" at bounding box center [717, 606] width 525 height 36
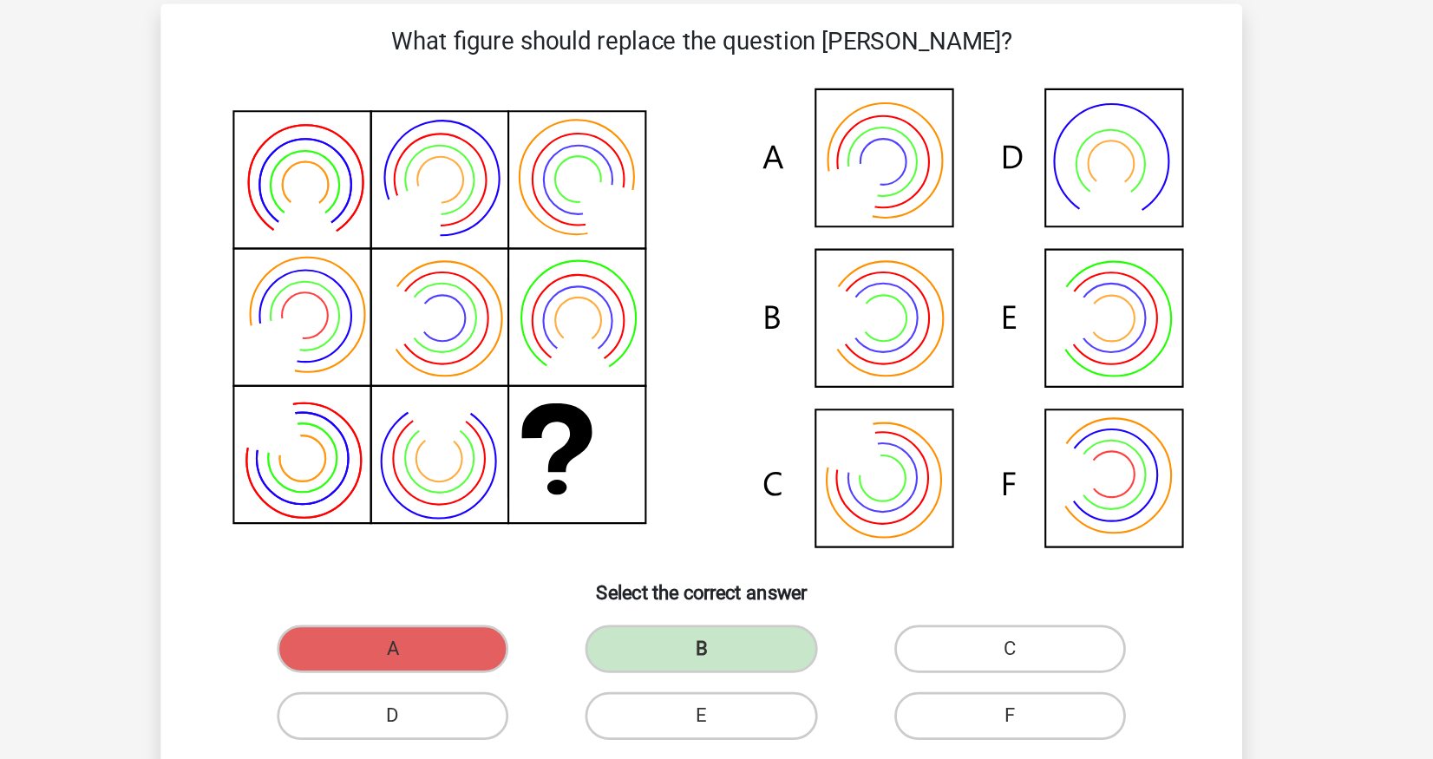
scroll to position [102, 0]
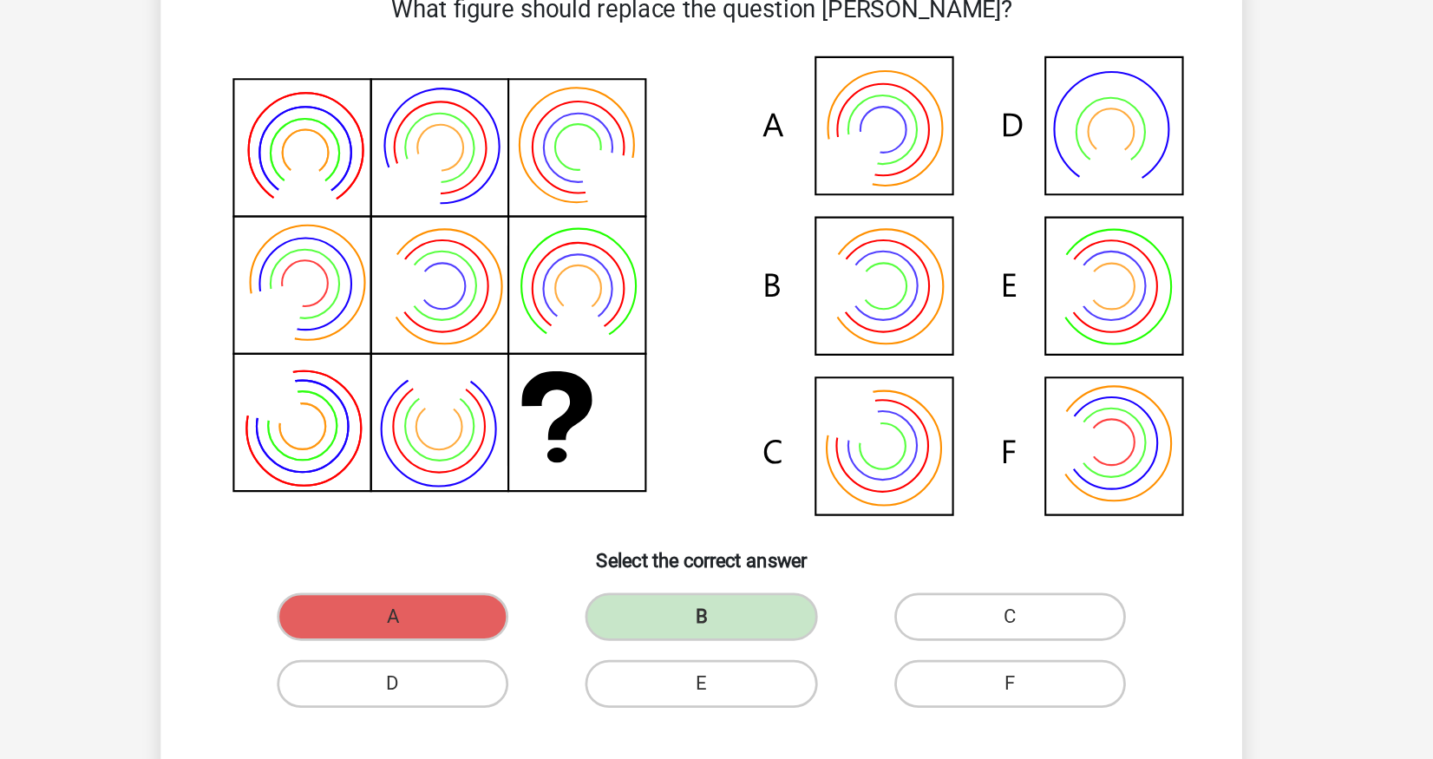
click at [520, 381] on icon at bounding box center [527, 348] width 66 height 66
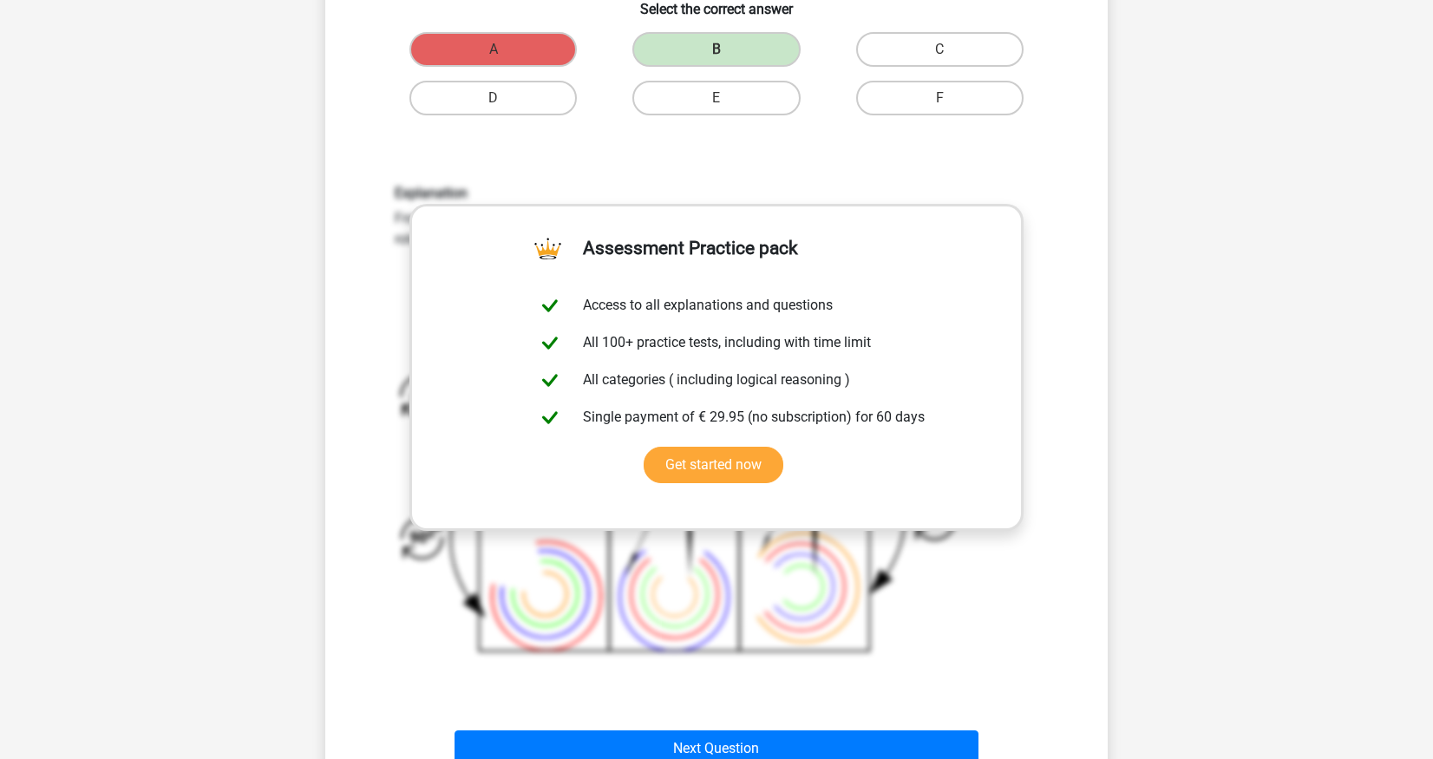
scroll to position [545, 0]
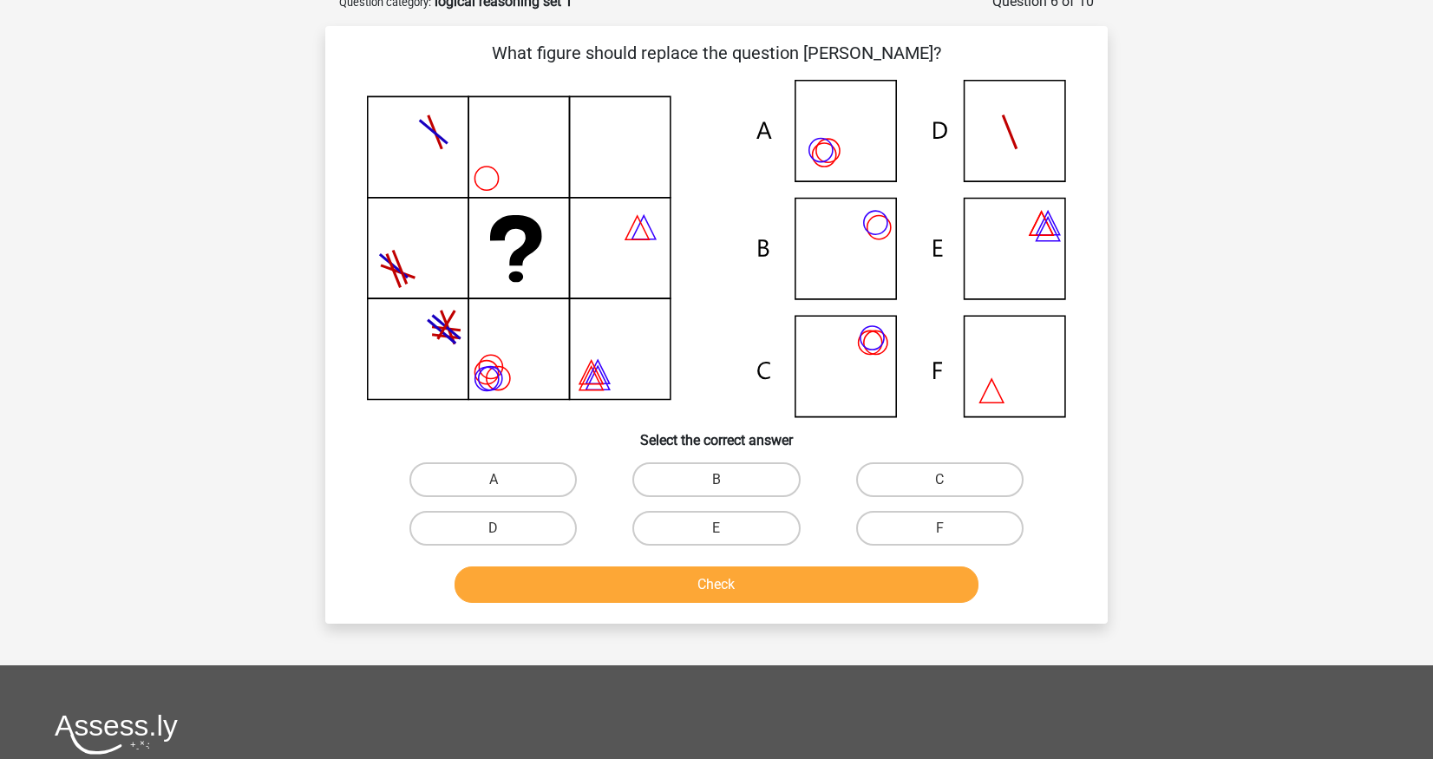
scroll to position [100, 0]
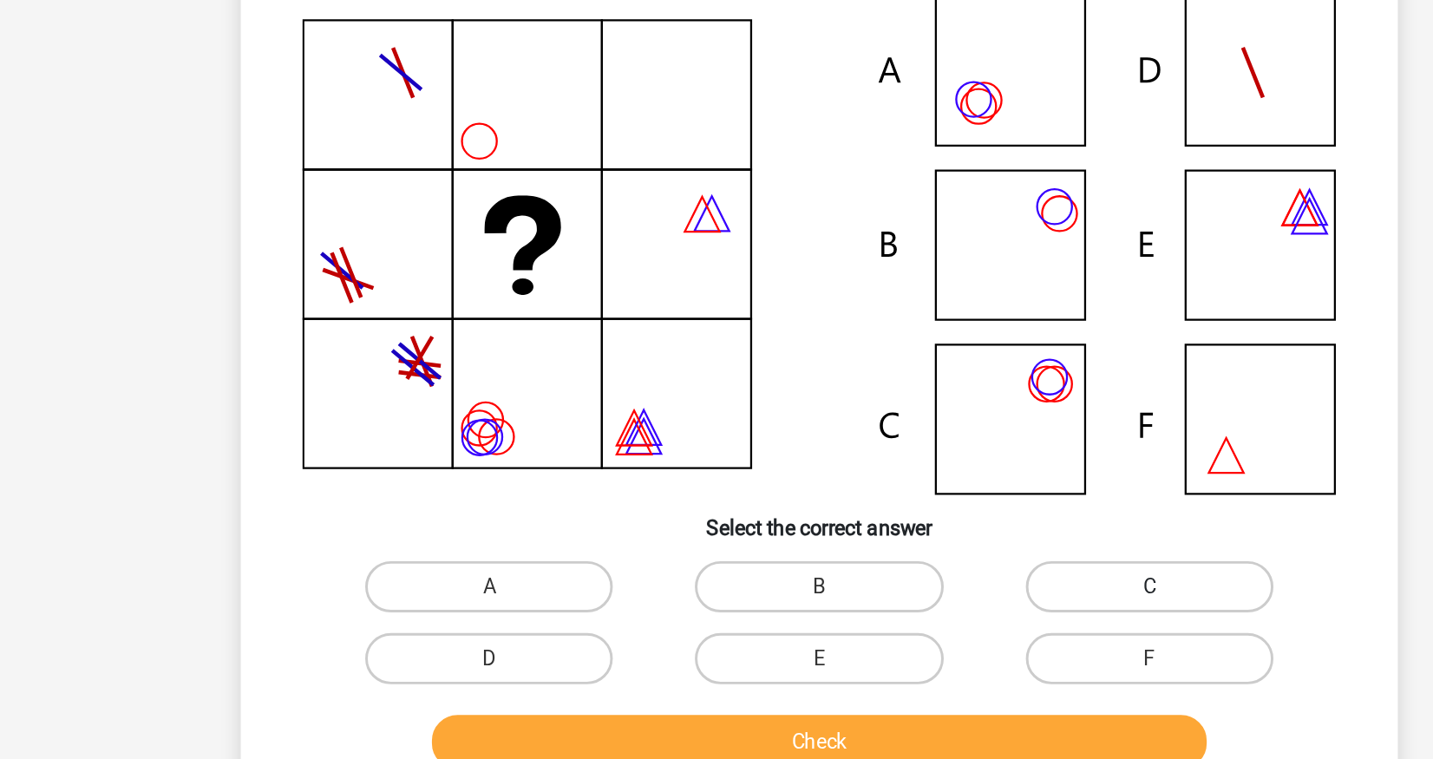
click at [919, 475] on label "C" at bounding box center [939, 475] width 167 height 35
click at [939, 475] on input "C" at bounding box center [944, 480] width 11 height 11
radio input "true"
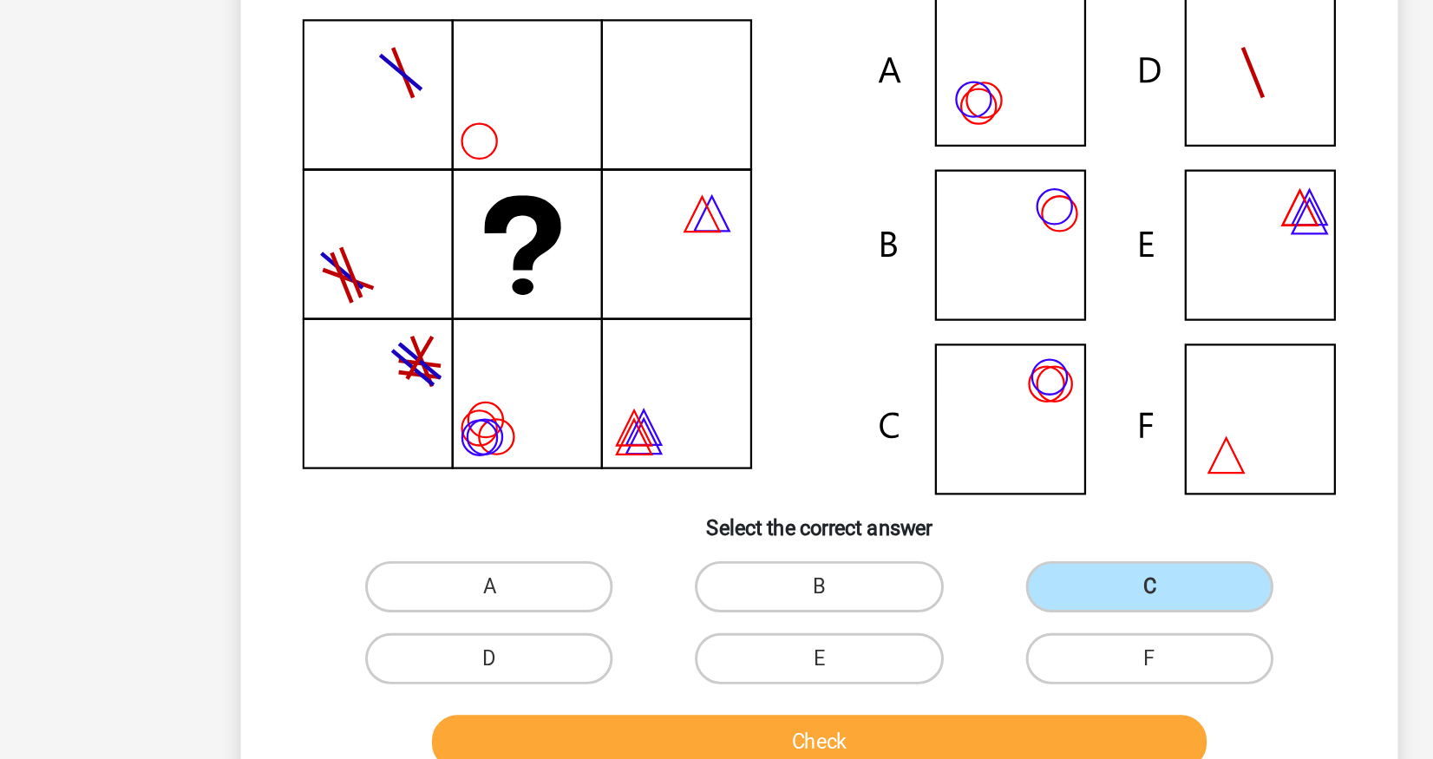
click at [780, 558] on div "Check" at bounding box center [716, 576] width 727 height 57
click at [771, 571] on button "Check" at bounding box center [717, 580] width 525 height 36
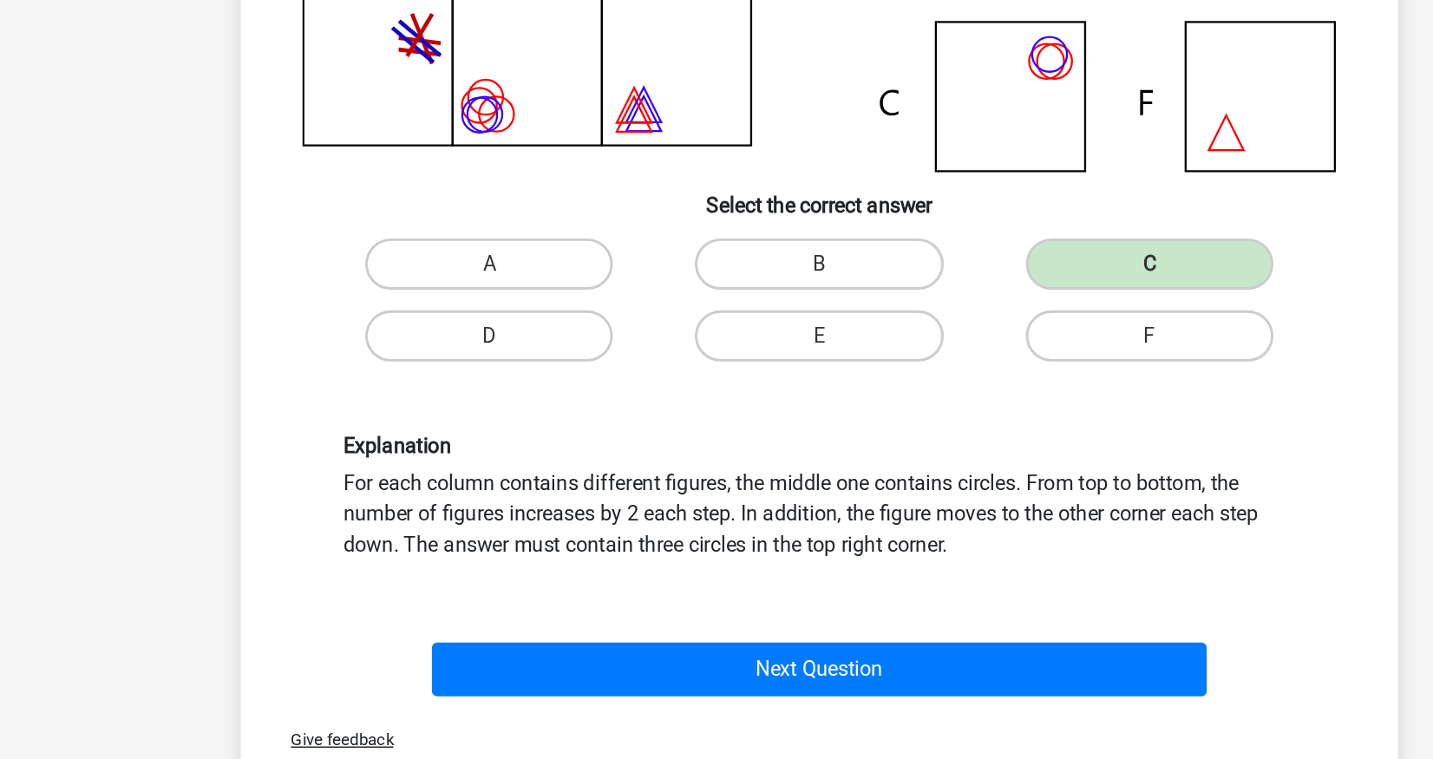
scroll to position [152, 0]
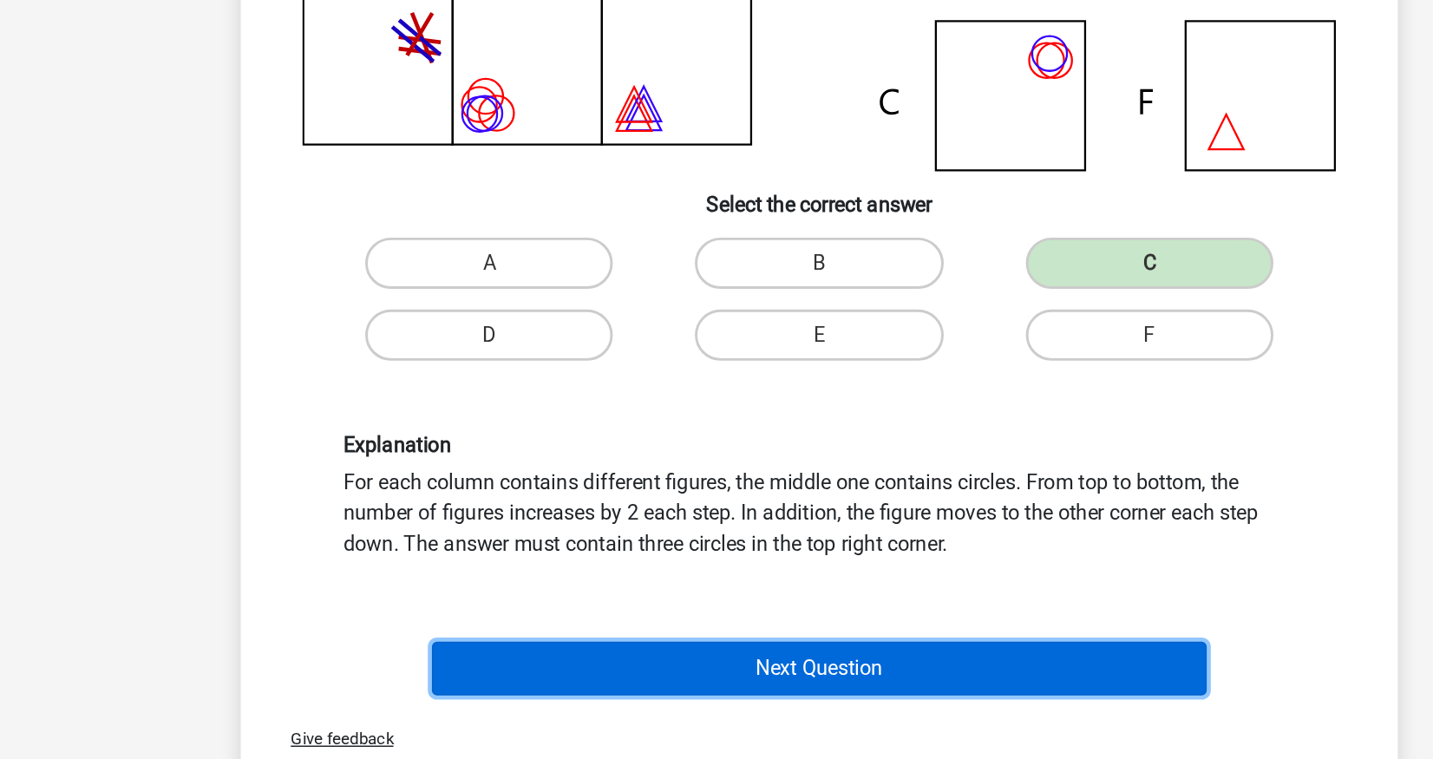
click at [759, 703] on button "Next Question" at bounding box center [717, 697] width 525 height 36
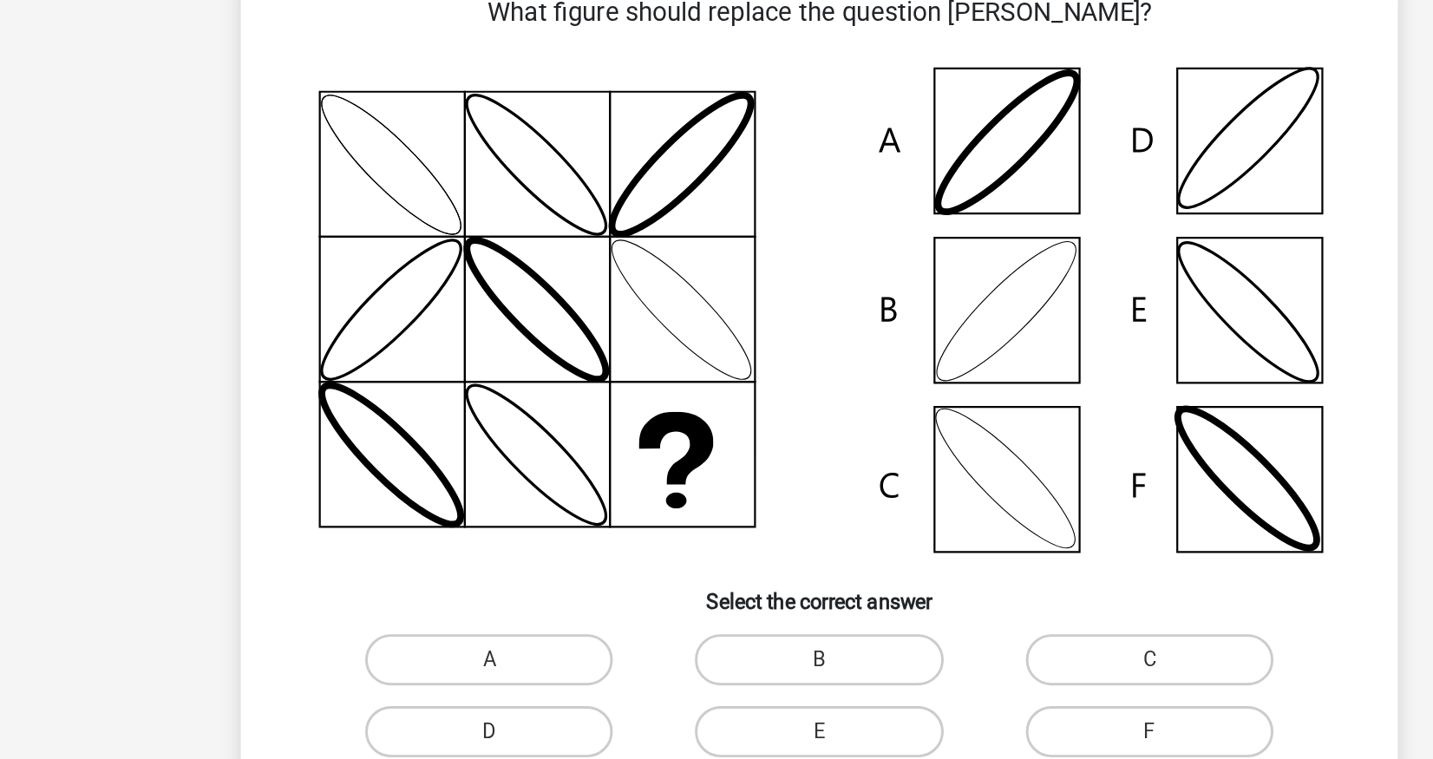
scroll to position [87, 0]
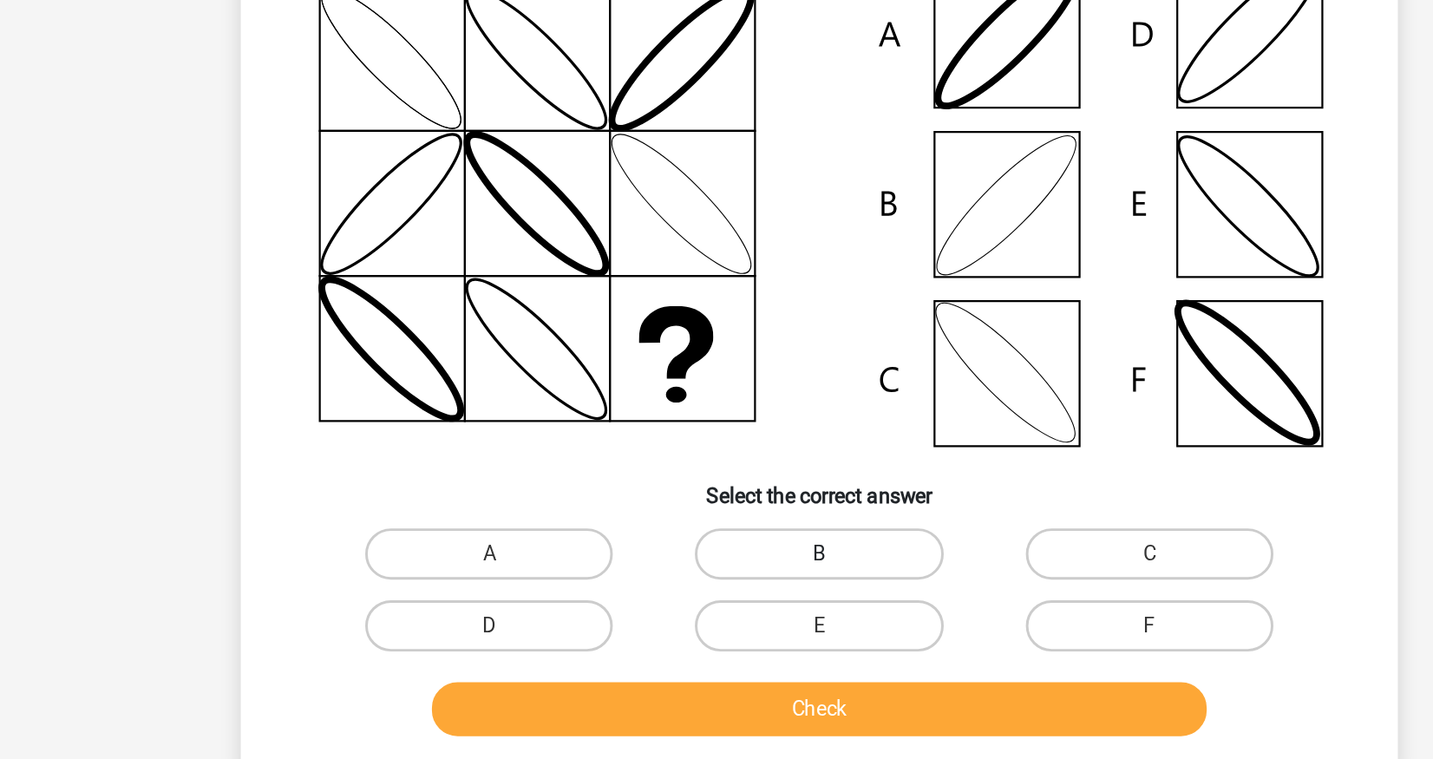
click at [731, 507] on label "B" at bounding box center [715, 499] width 167 height 35
click at [728, 507] on input "B" at bounding box center [722, 505] width 11 height 11
radio input "true"
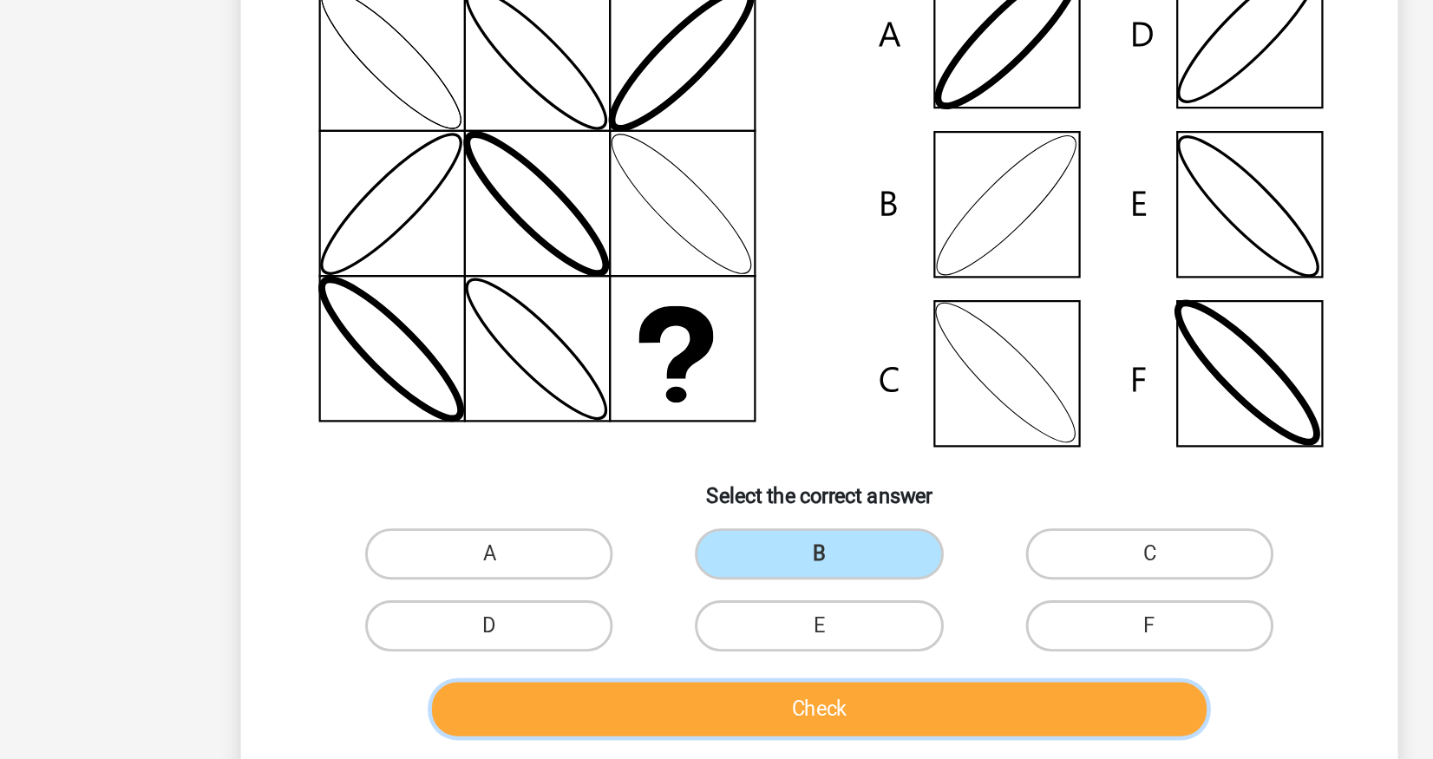
click at [731, 592] on button "Check" at bounding box center [717, 604] width 525 height 36
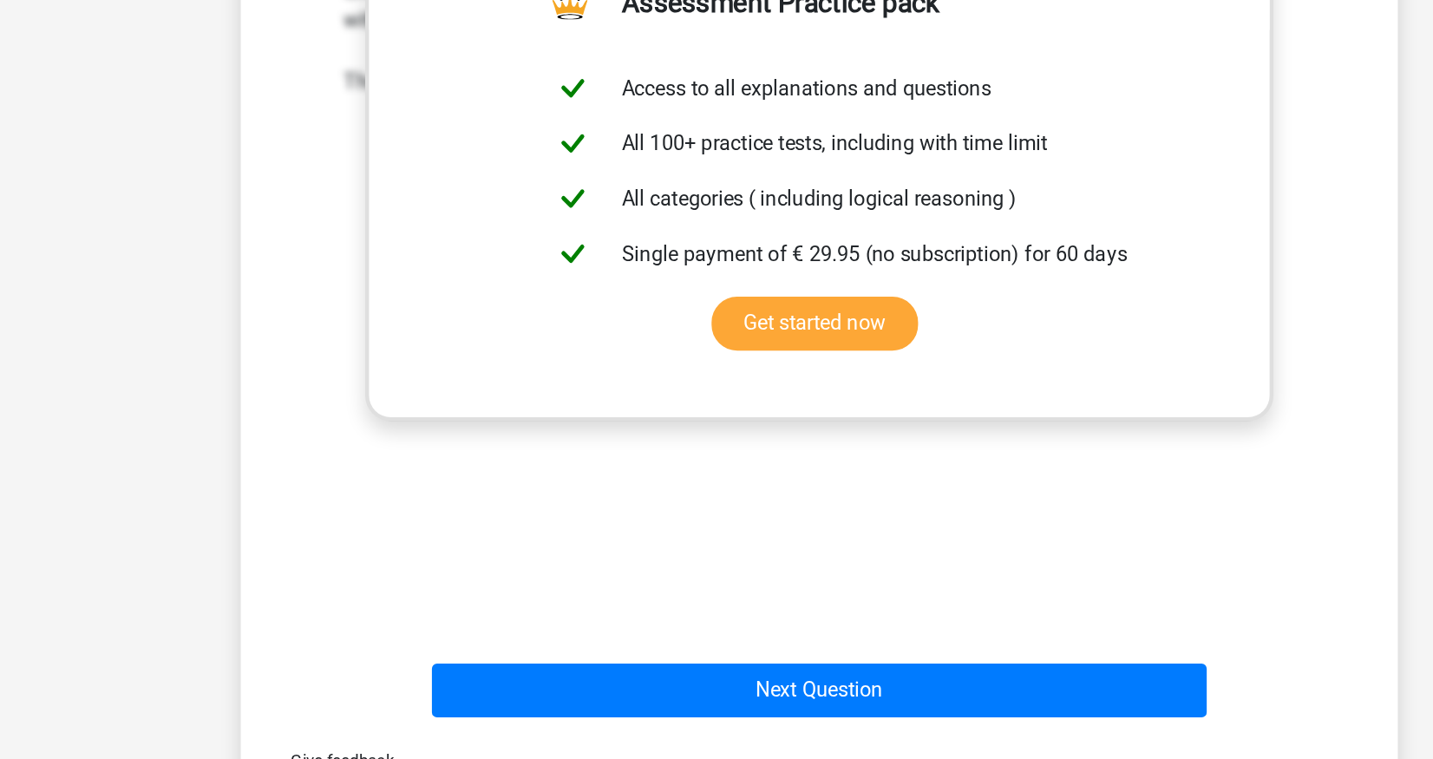
scroll to position [536, 0]
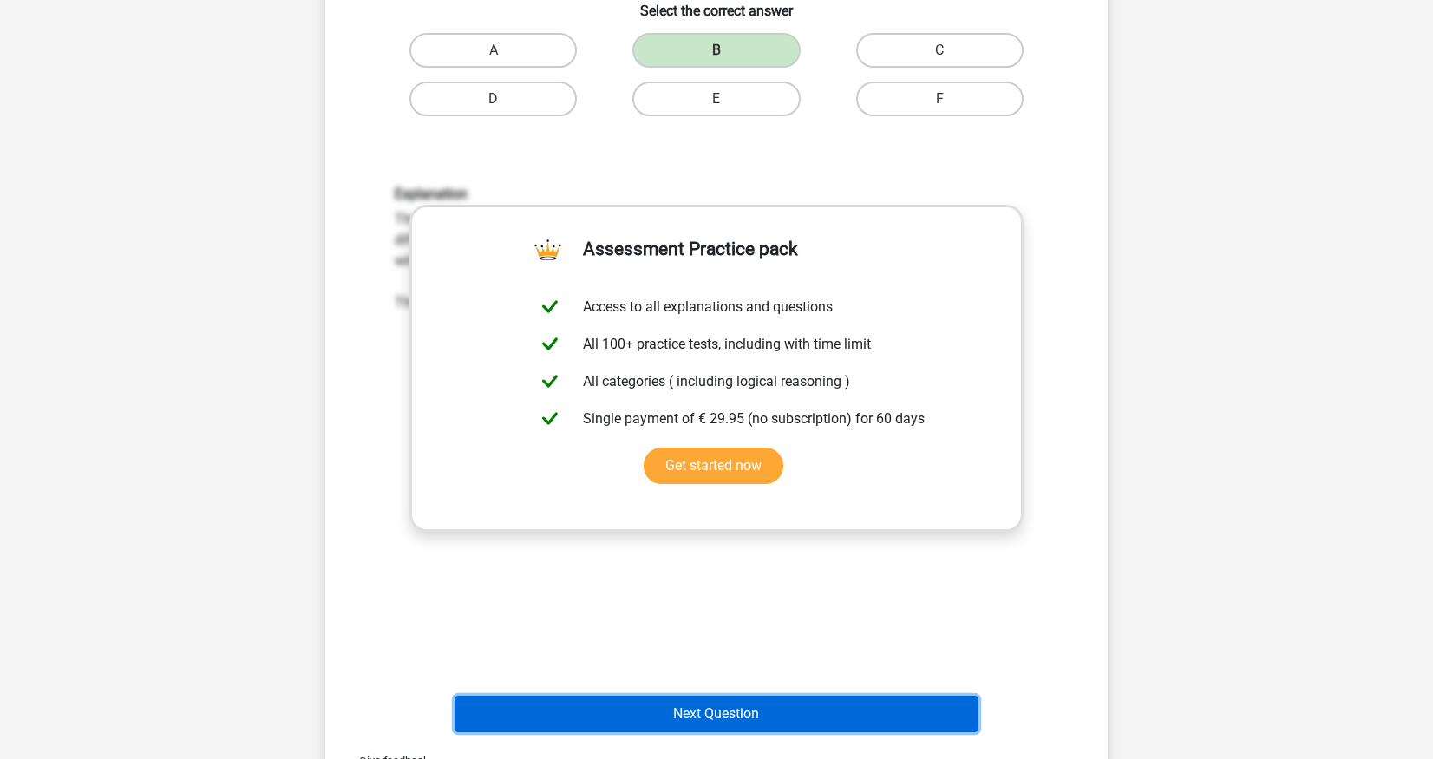
click at [767, 696] on button "Next Question" at bounding box center [717, 714] width 525 height 36
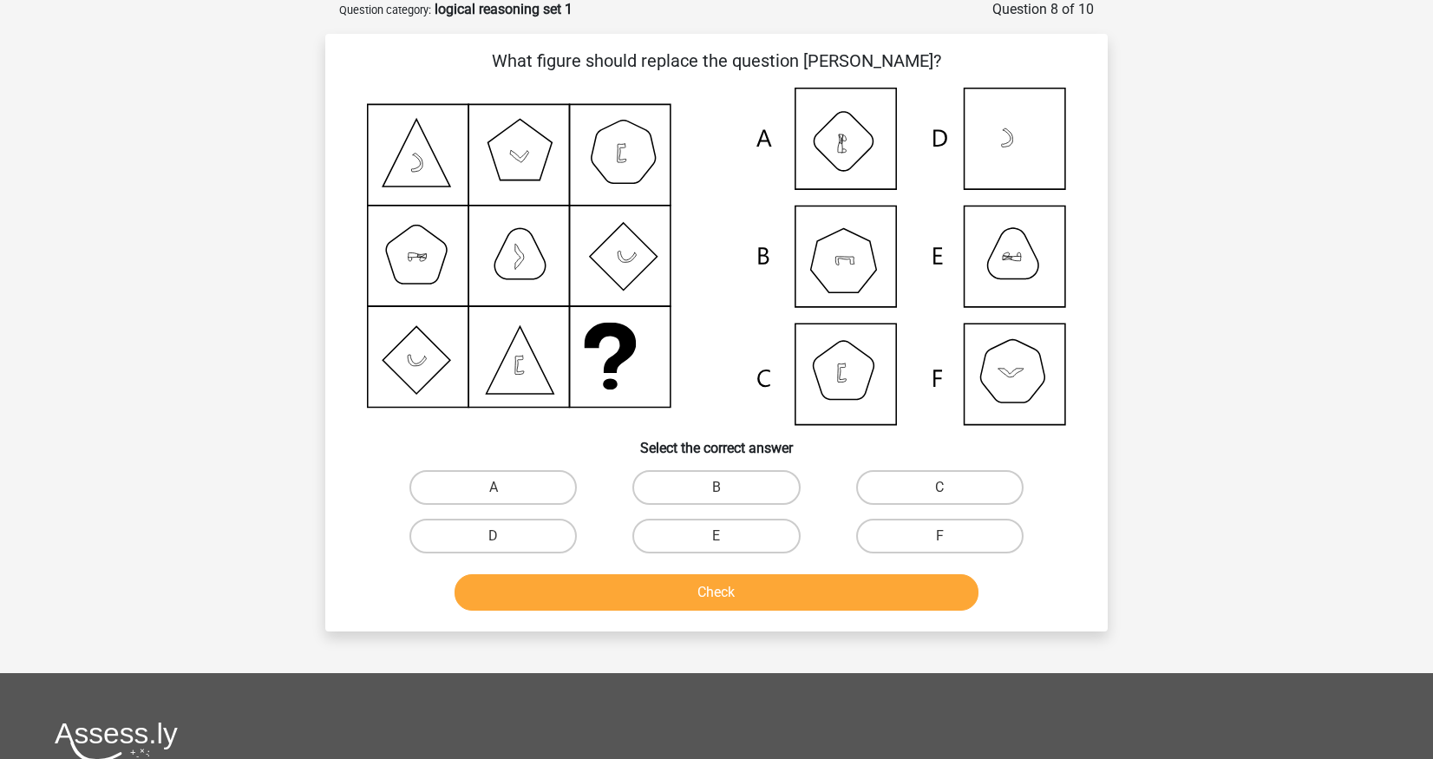
scroll to position [87, 0]
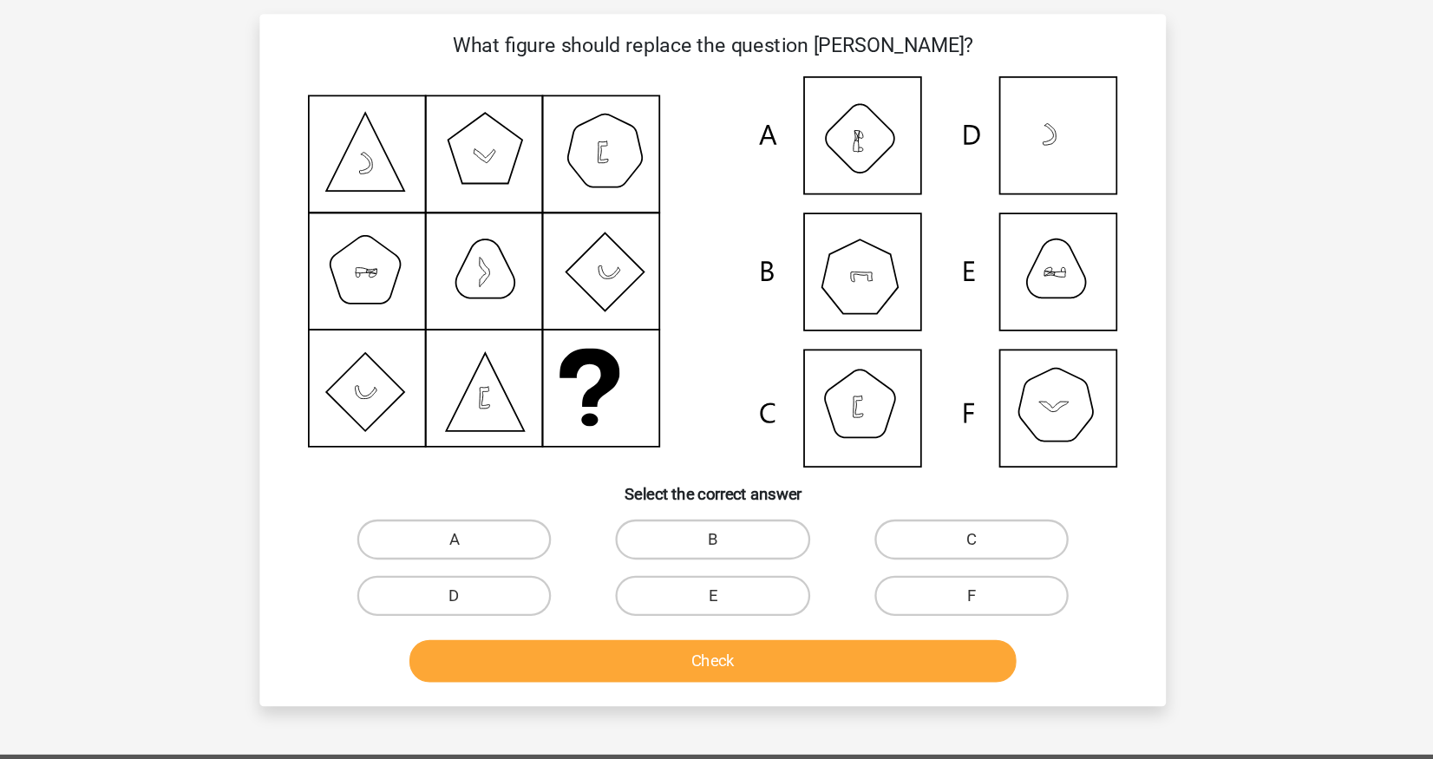
click at [839, 389] on icon at bounding box center [716, 256] width 699 height 337
click at [913, 481] on label "C" at bounding box center [939, 488] width 167 height 35
click at [939, 488] on input "C" at bounding box center [944, 493] width 11 height 11
radio input "true"
click at [725, 573] on div "Check" at bounding box center [716, 589] width 727 height 57
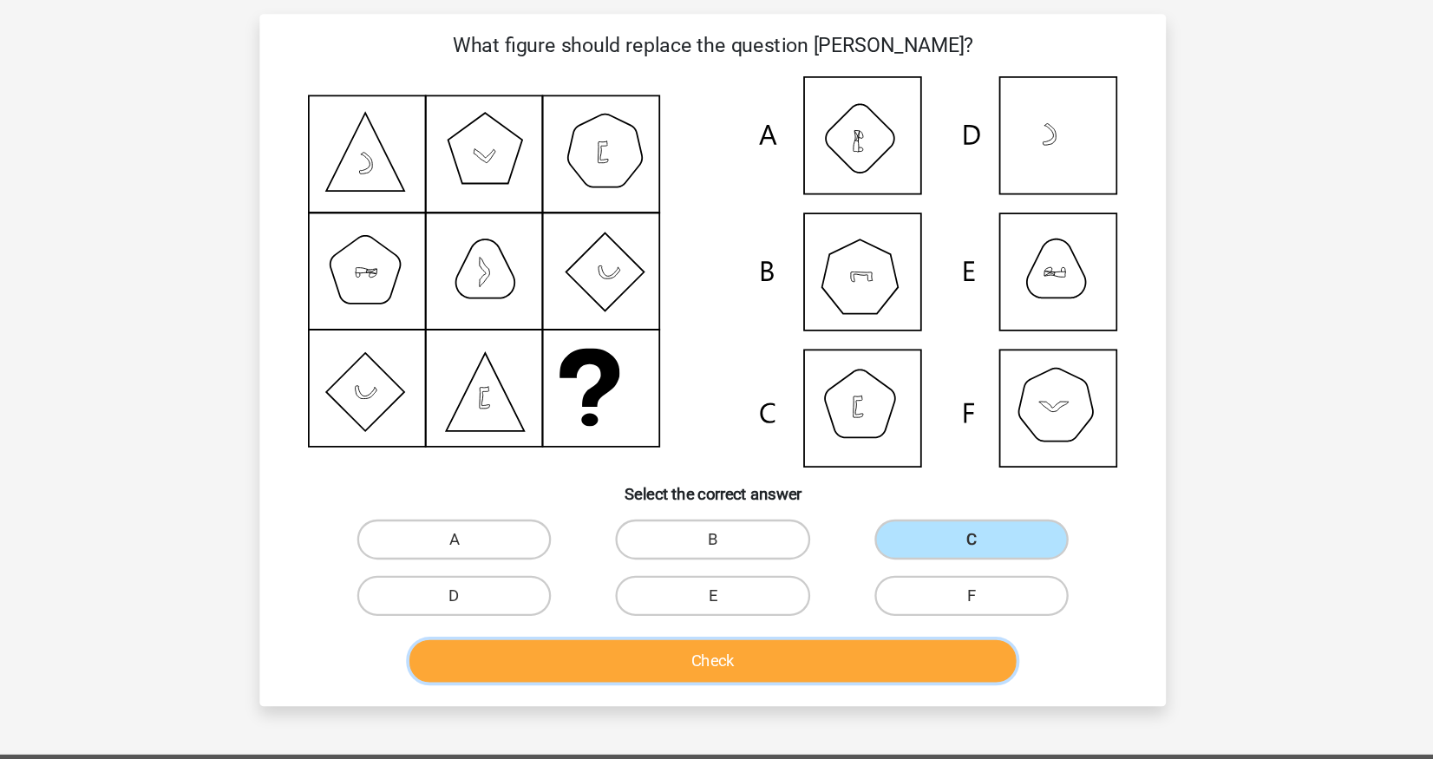
click at [713, 589] on button "Check" at bounding box center [717, 593] width 525 height 36
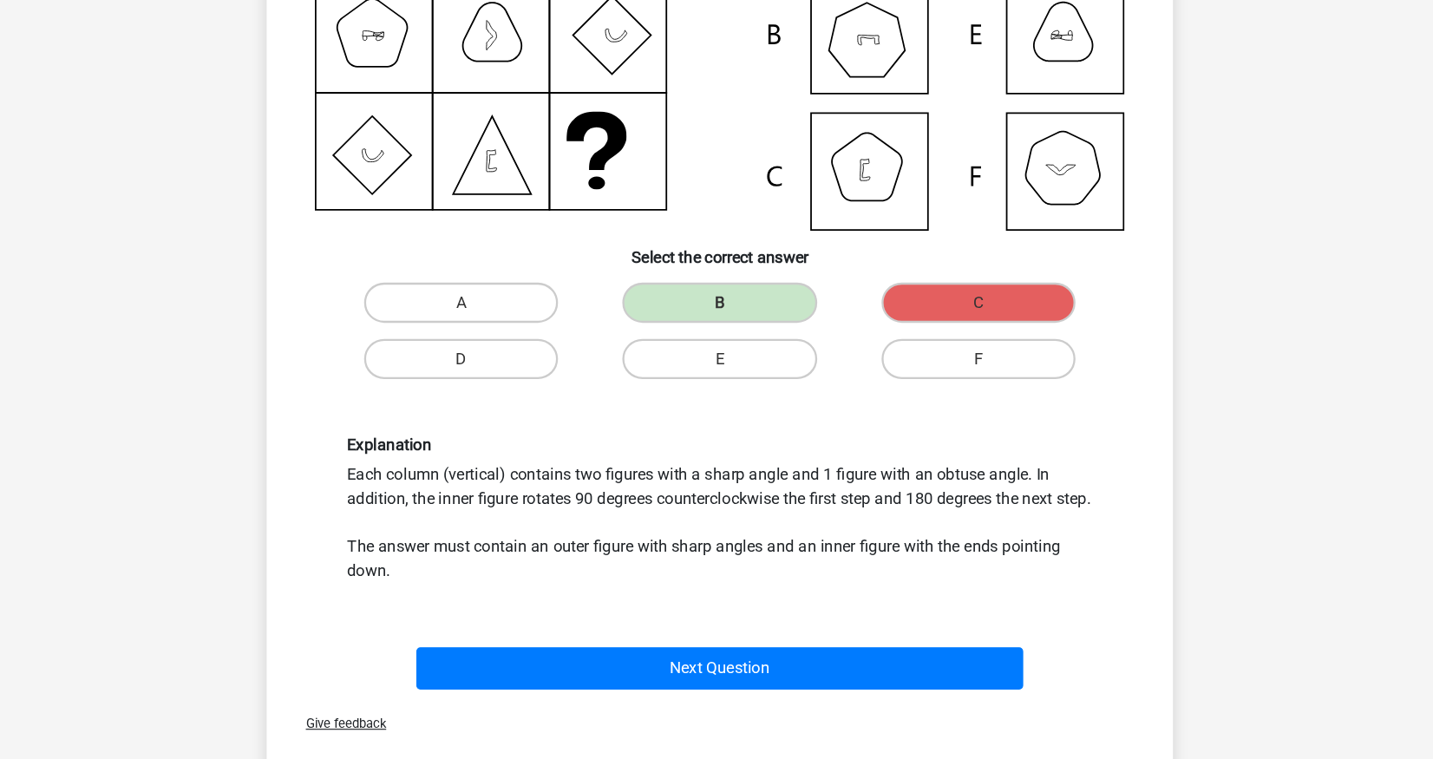
scroll to position [299, 0]
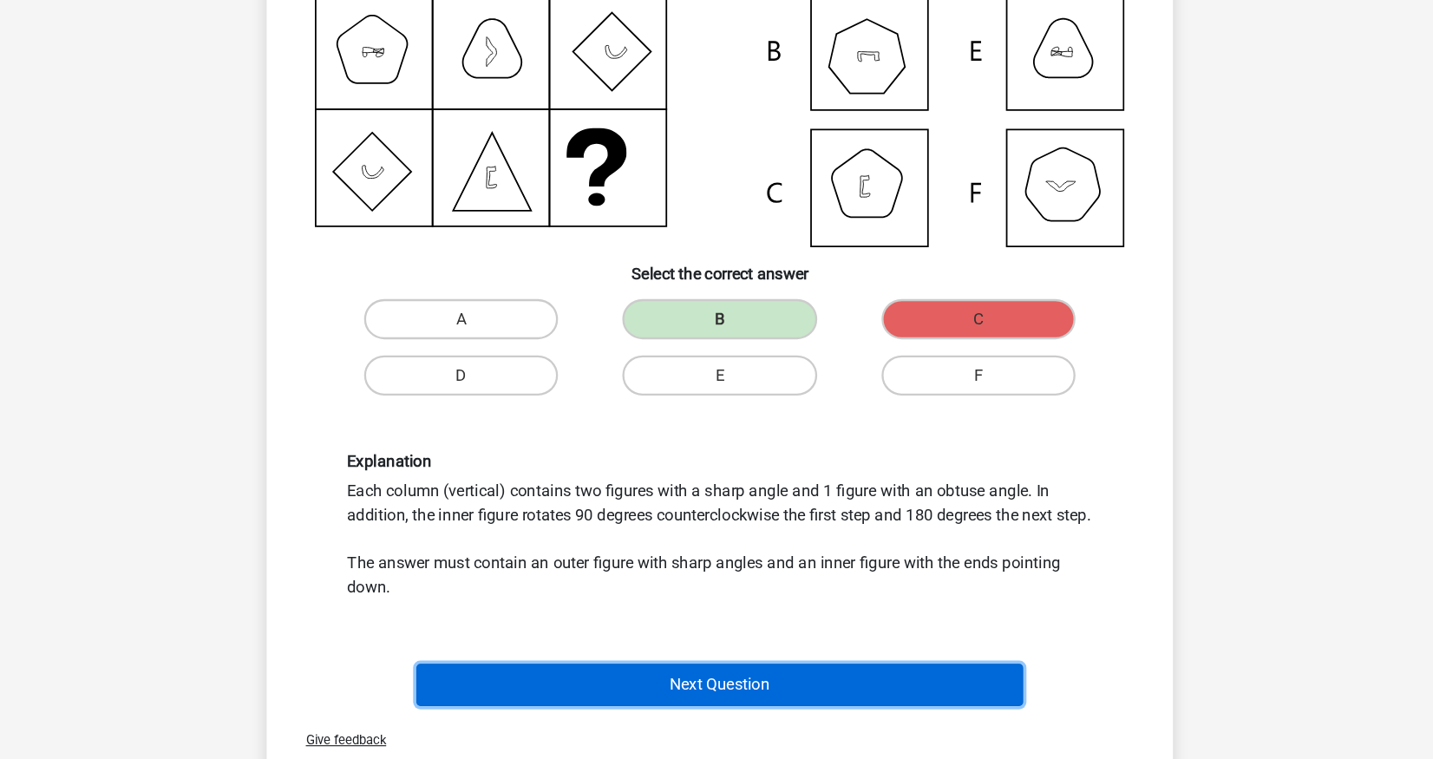
click at [745, 610] on button "Next Question" at bounding box center [717, 591] width 525 height 36
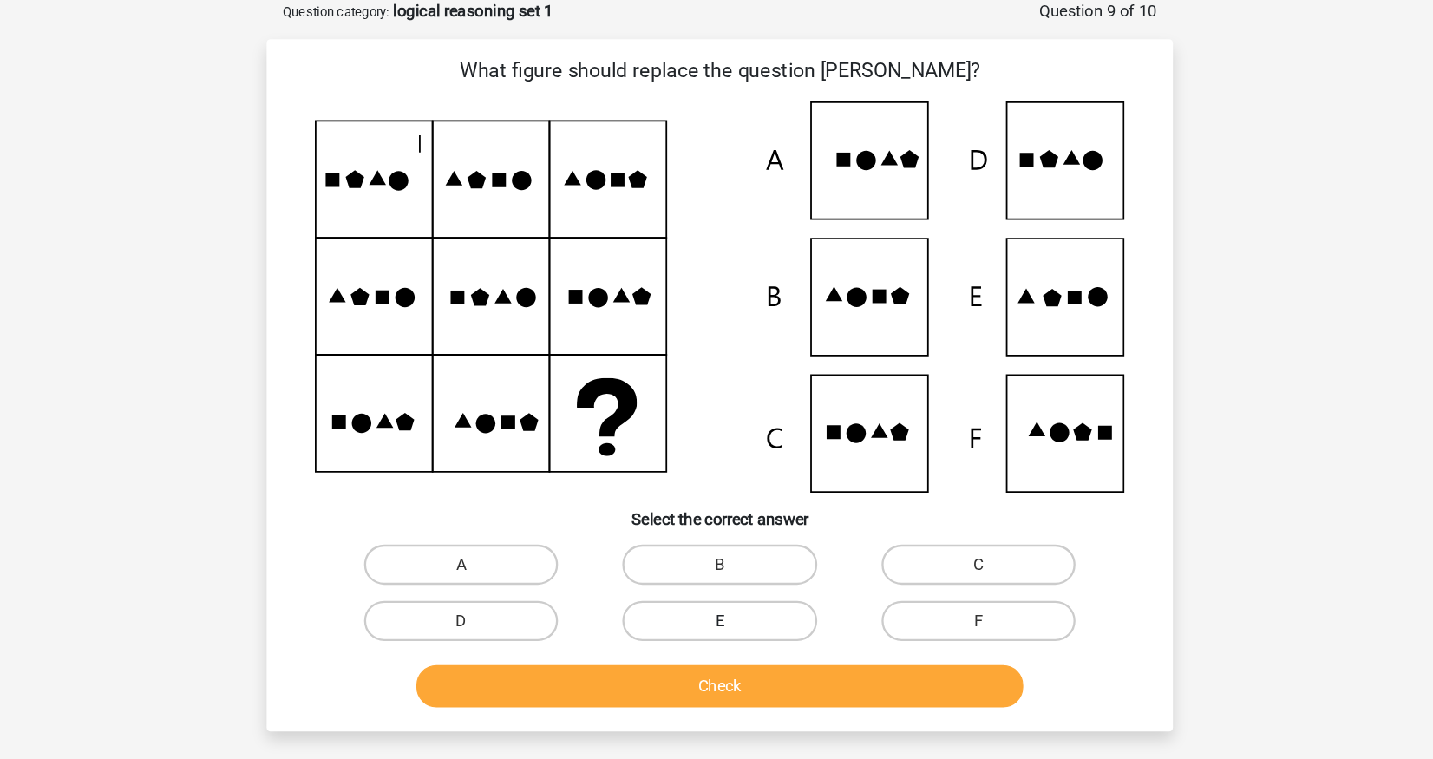
scroll to position [87, 0]
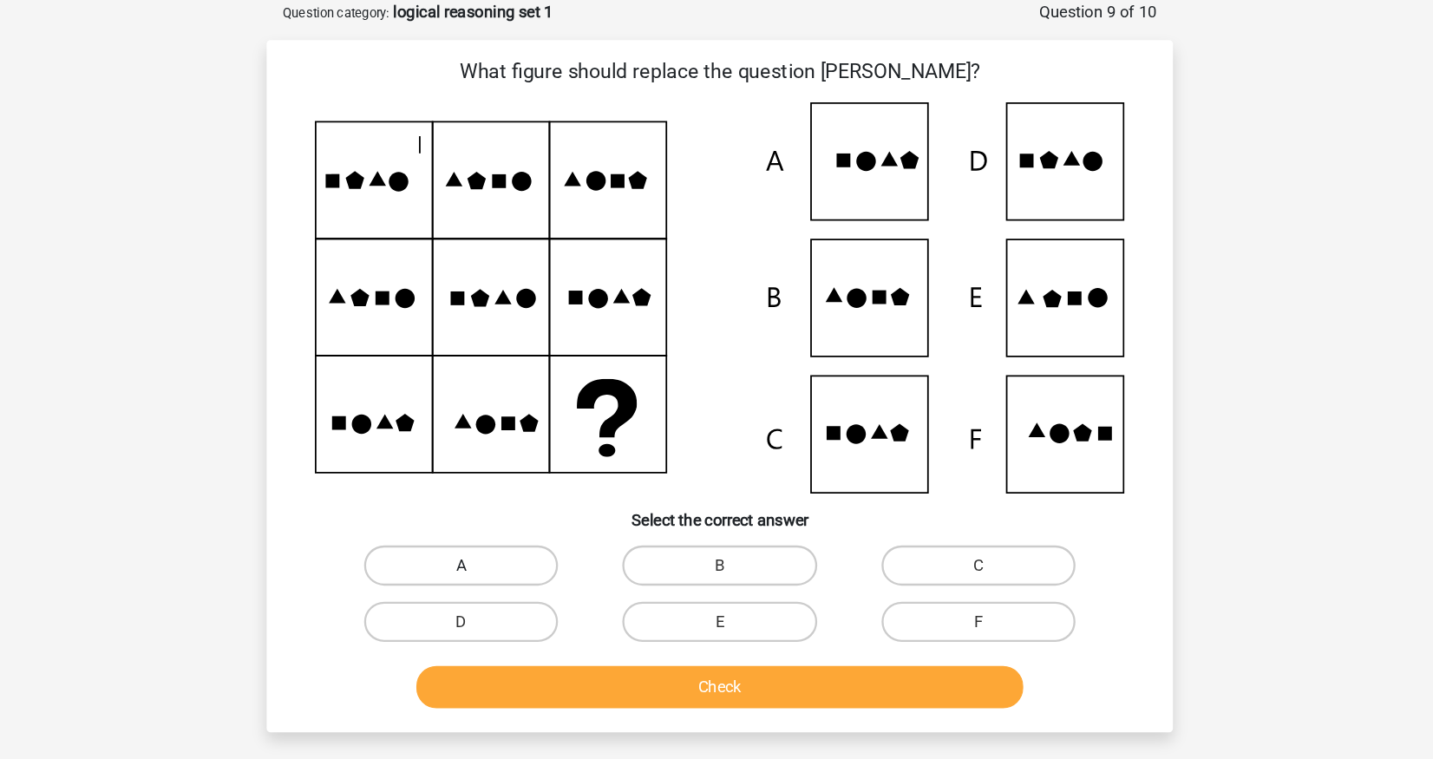
click at [514, 476] on label "A" at bounding box center [492, 488] width 167 height 35
click at [505, 488] on input "A" at bounding box center [499, 493] width 11 height 11
radio input "true"
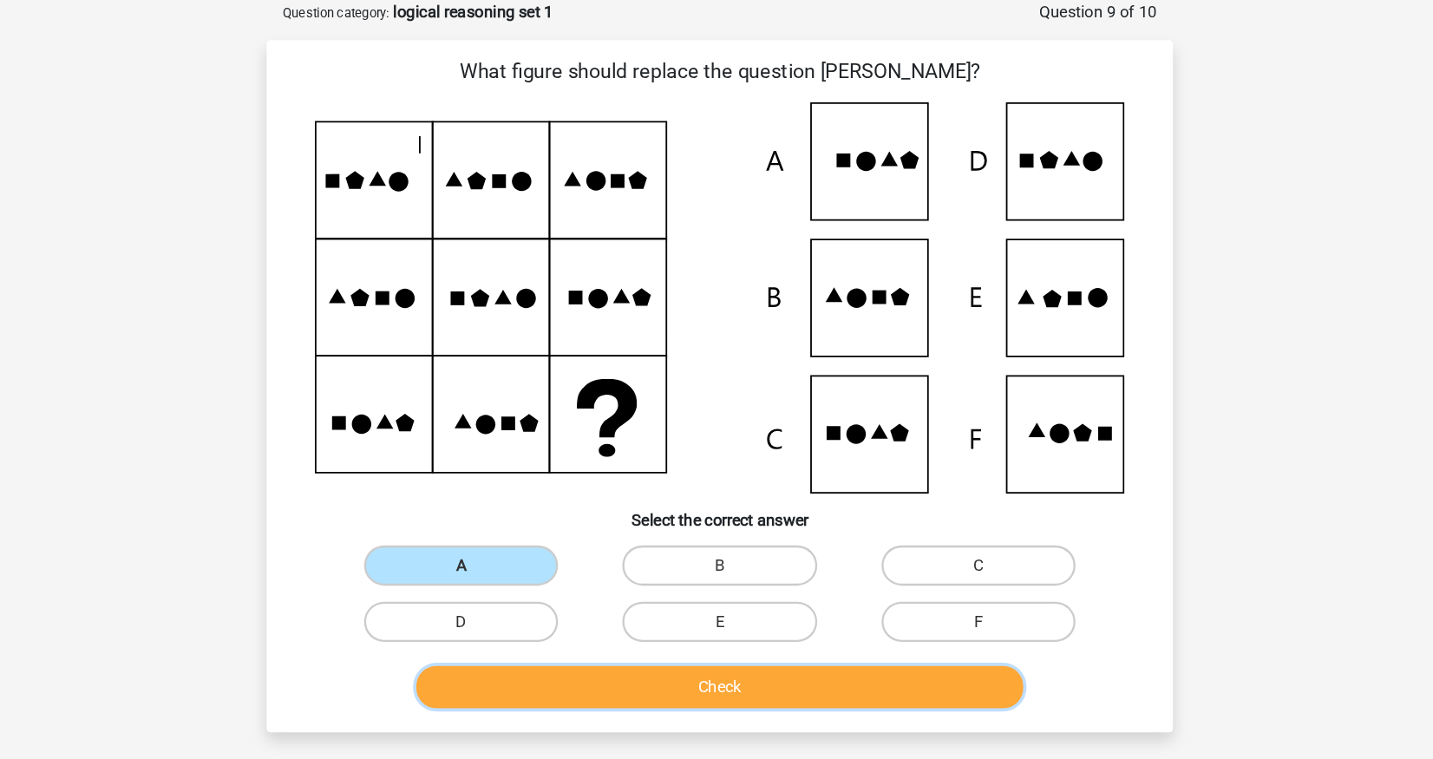
click at [552, 588] on button "Check" at bounding box center [717, 593] width 525 height 36
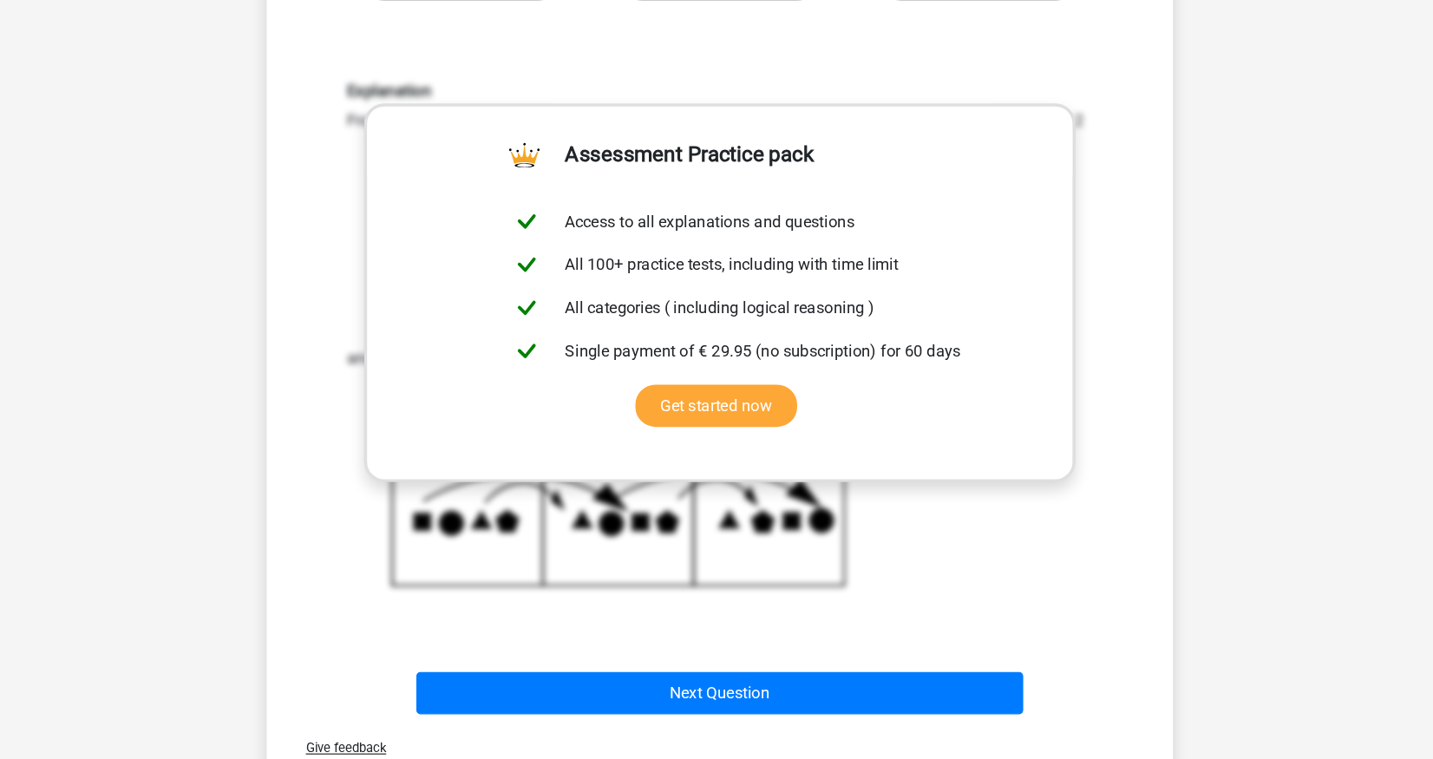
scroll to position [634, 0]
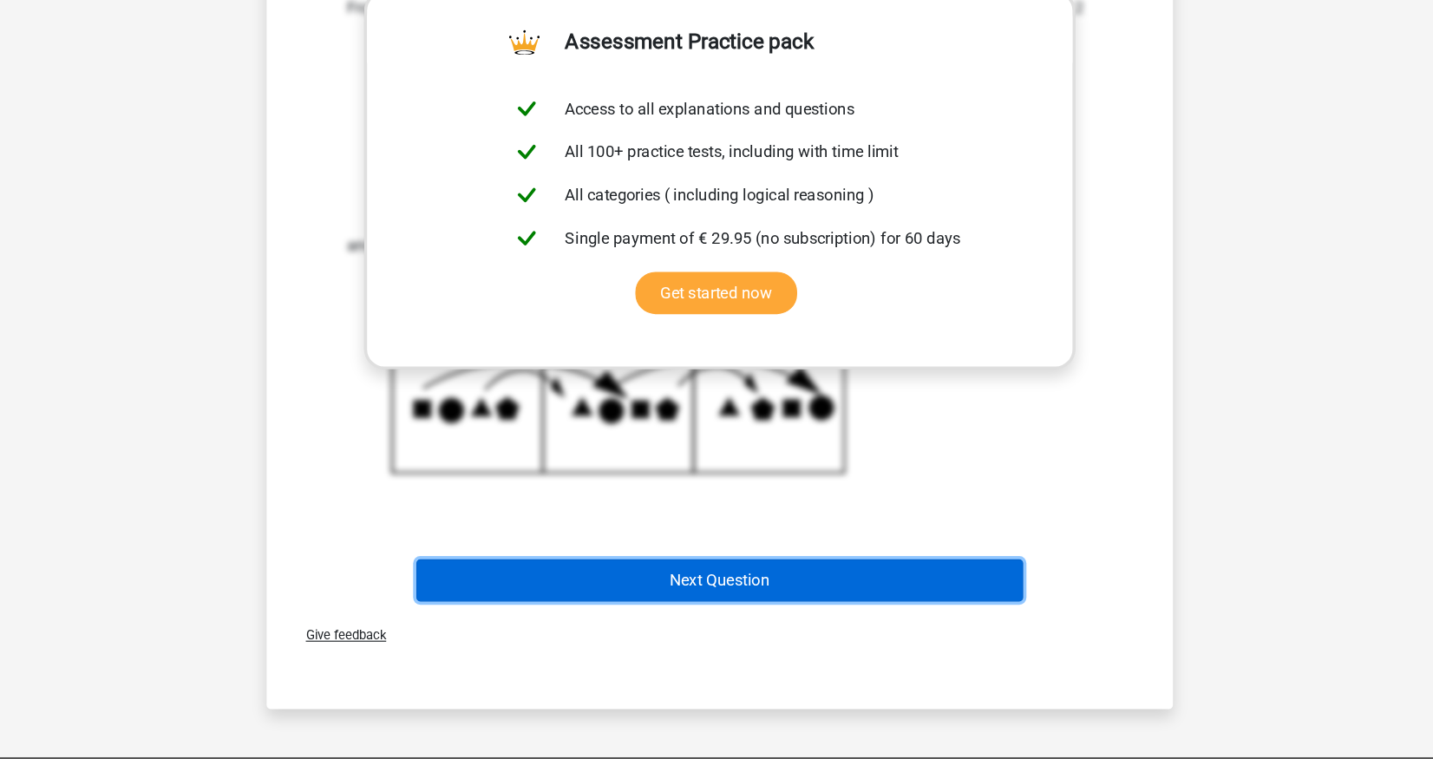
click at [757, 594] on button "Next Question" at bounding box center [717, 604] width 525 height 36
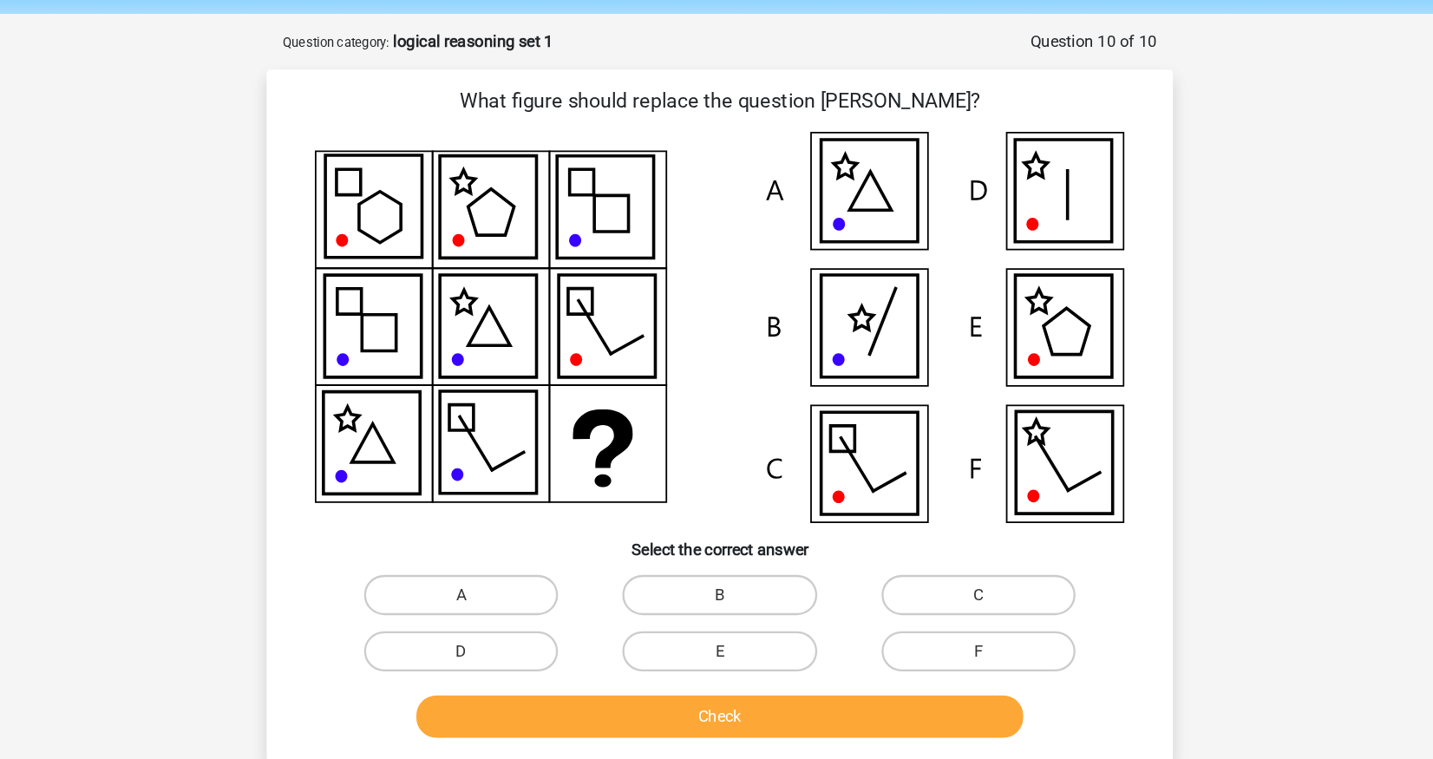
scroll to position [51, 0]
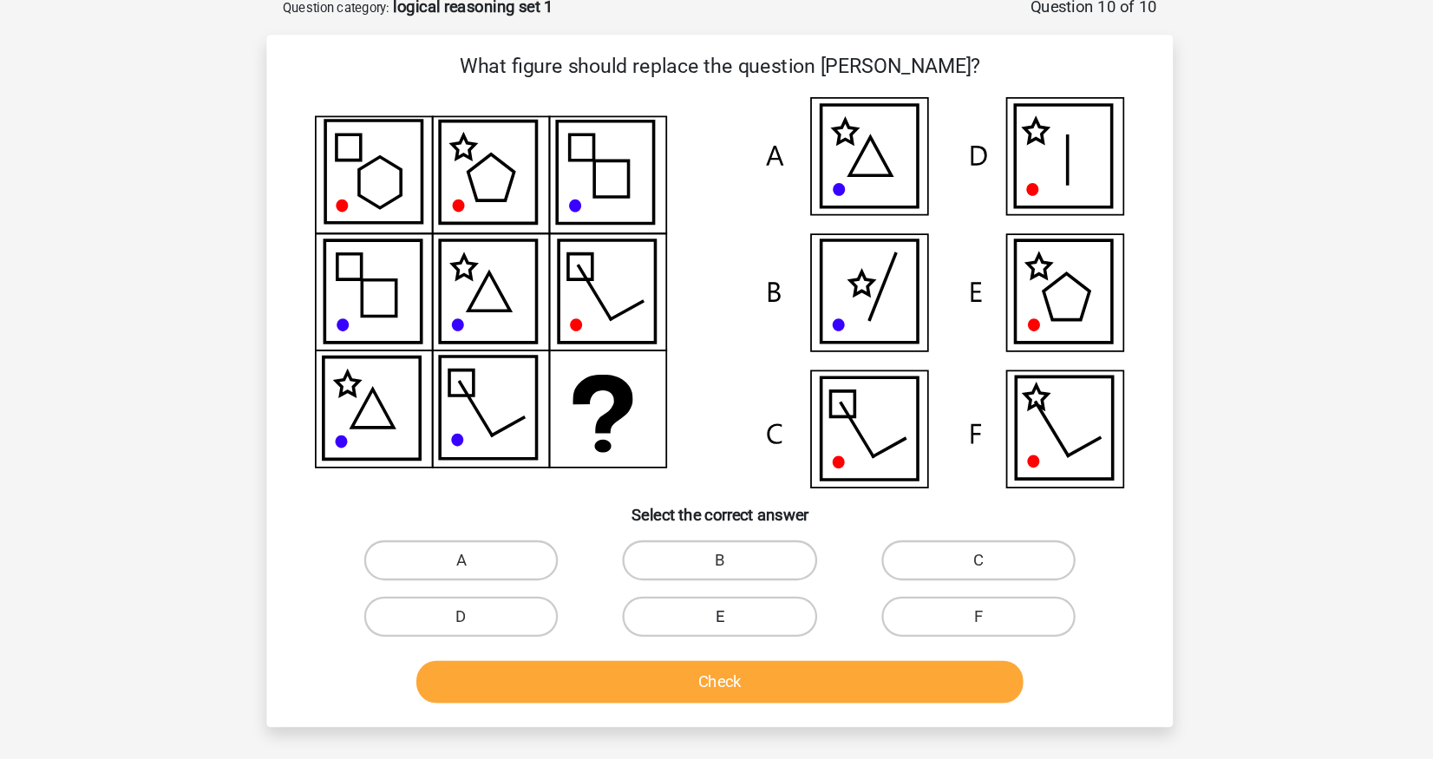
click at [745, 563] on label "E" at bounding box center [715, 572] width 167 height 35
click at [728, 573] on input "E" at bounding box center [722, 578] width 11 height 11
radio input "true"
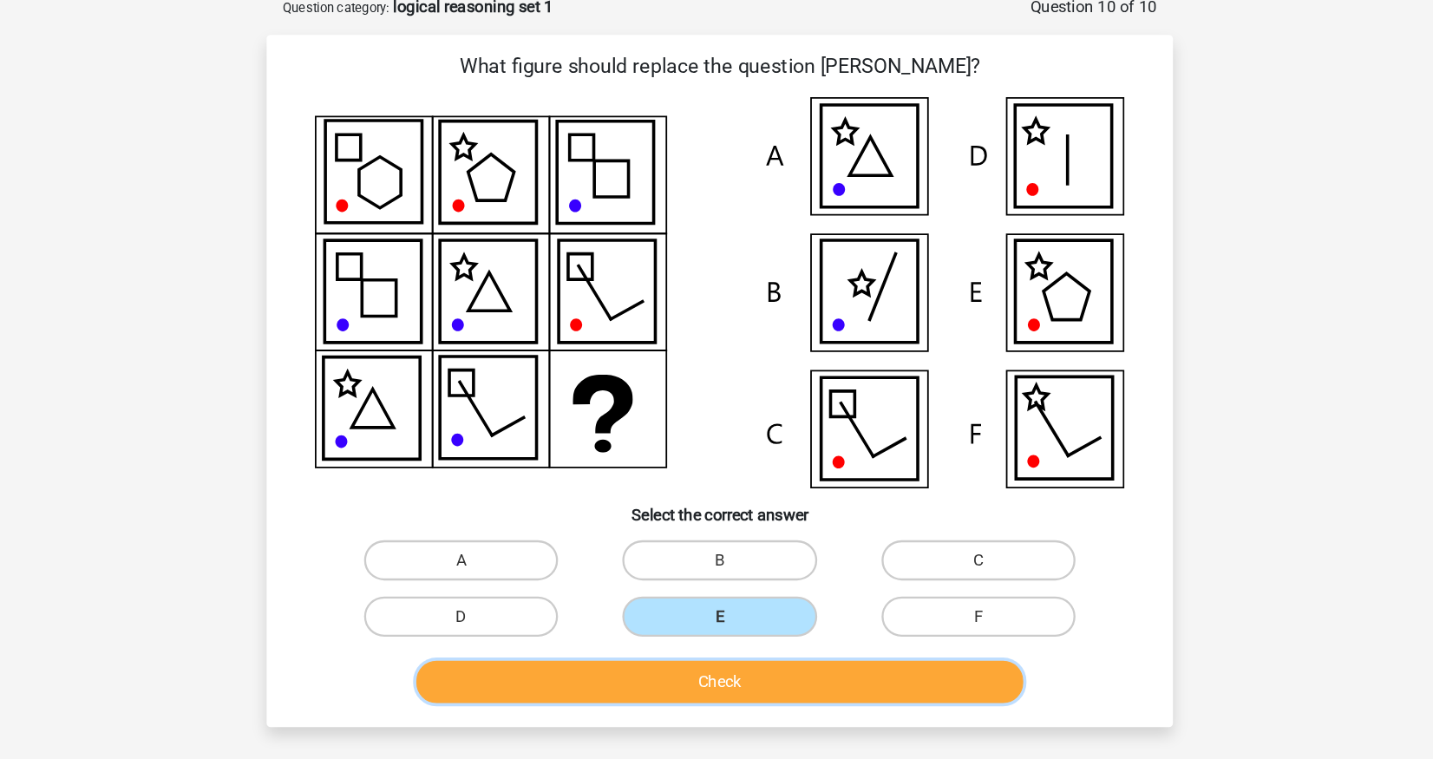
click at [805, 612] on button "Check" at bounding box center [717, 629] width 525 height 36
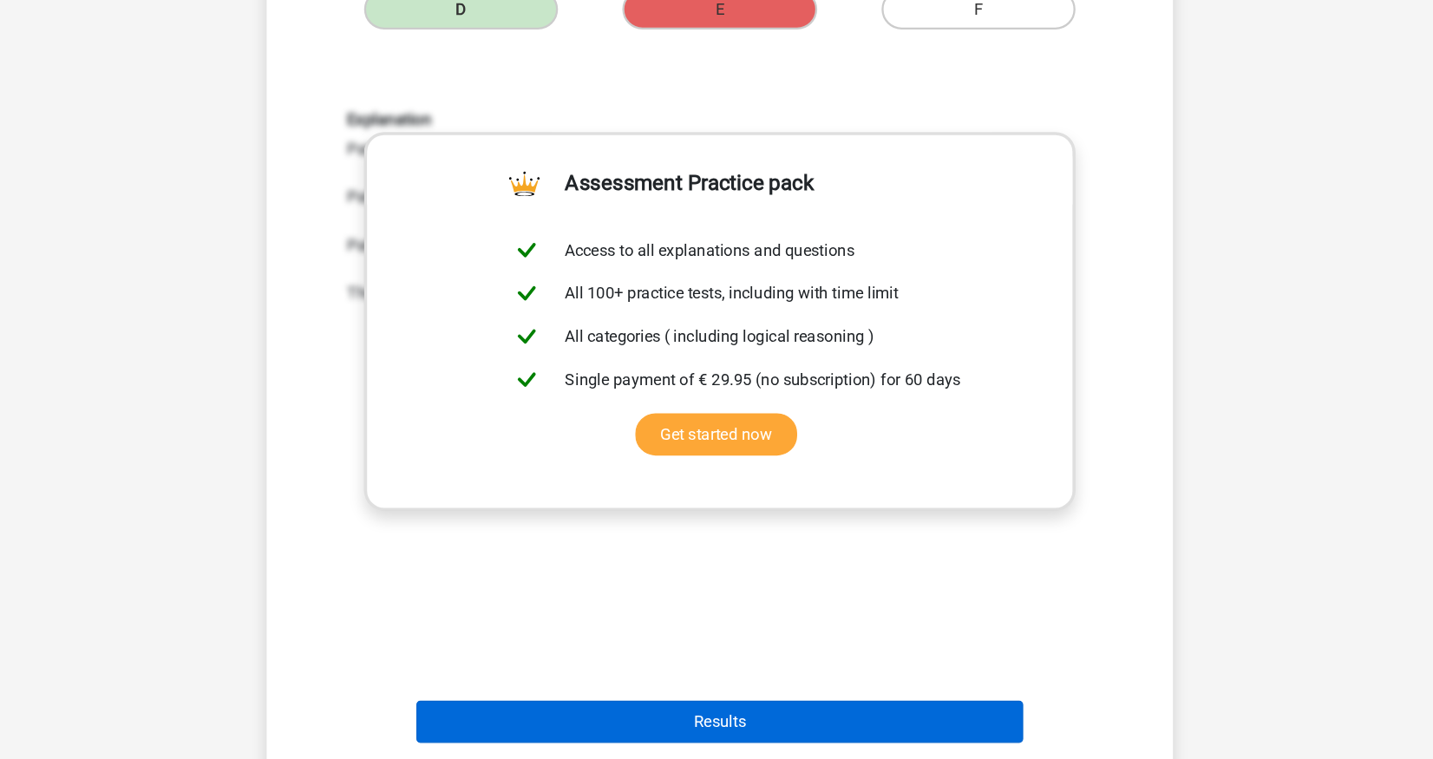
scroll to position [516, 0]
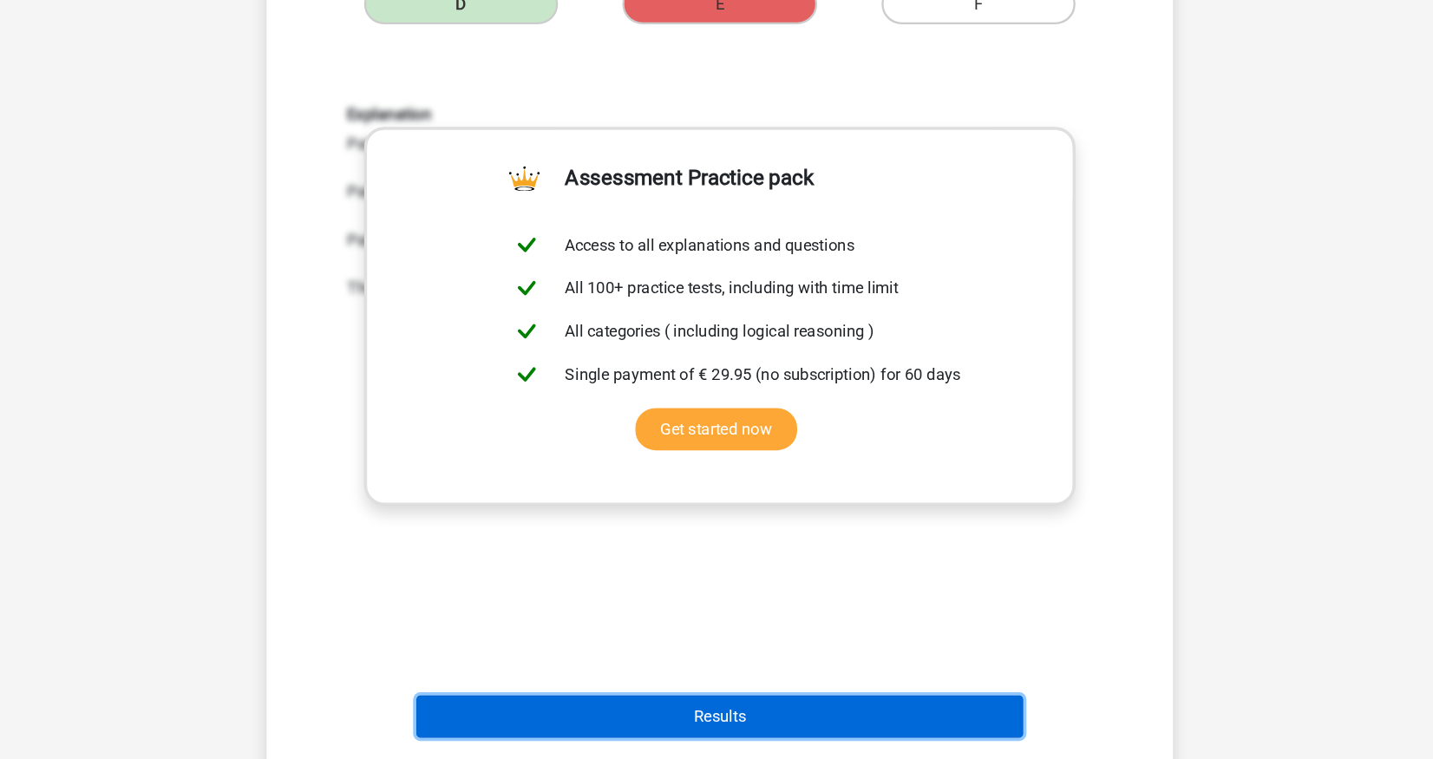
click at [776, 713] on button "Results" at bounding box center [717, 722] width 525 height 36
